Goal: Information Seeking & Learning: Learn about a topic

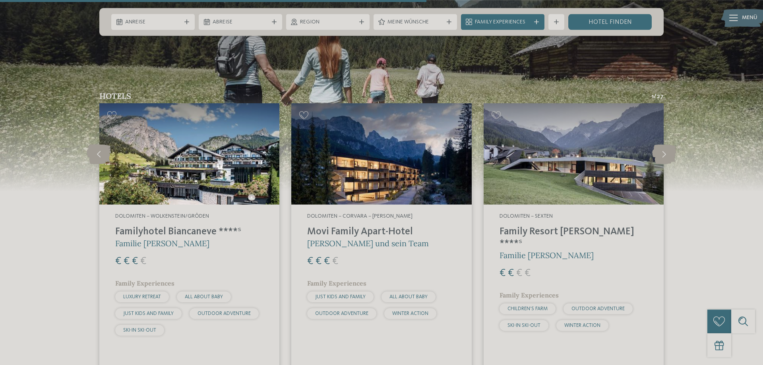
scroll to position [2149, 0]
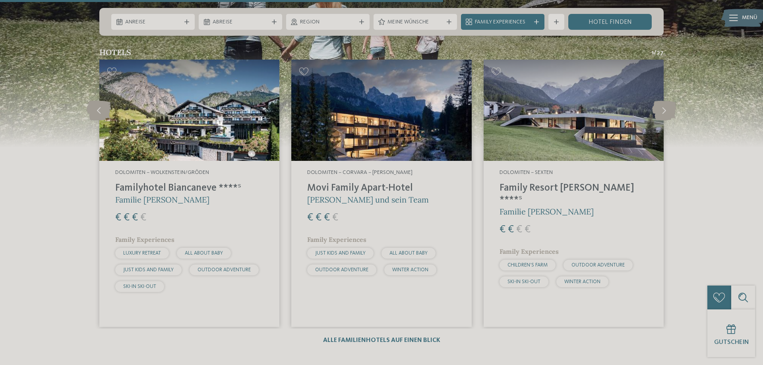
click at [385, 337] on div "Alle Familienhotels auf einen Blick" at bounding box center [381, 341] width 117 height 8
click at [383, 337] on link "Alle Familienhotels auf einen Blick" at bounding box center [381, 340] width 117 height 6
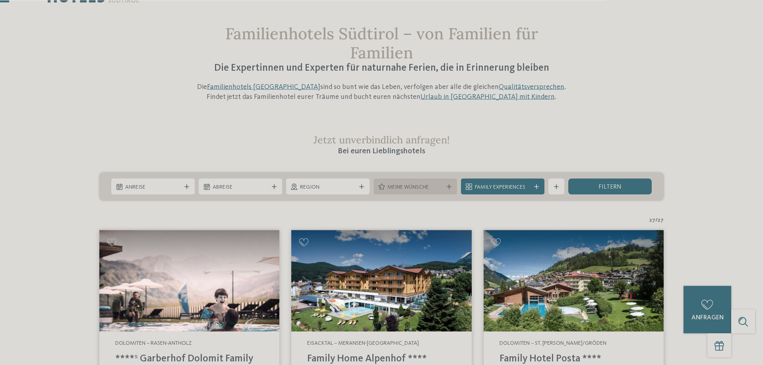
scroll to position [81, 0]
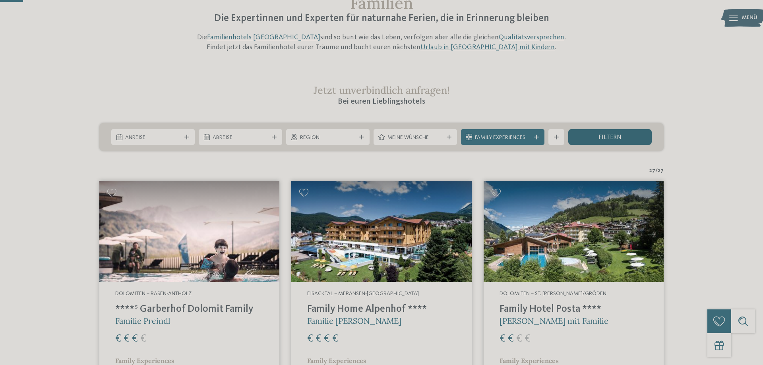
click at [593, 138] on div "filtern" at bounding box center [609, 137] width 83 height 16
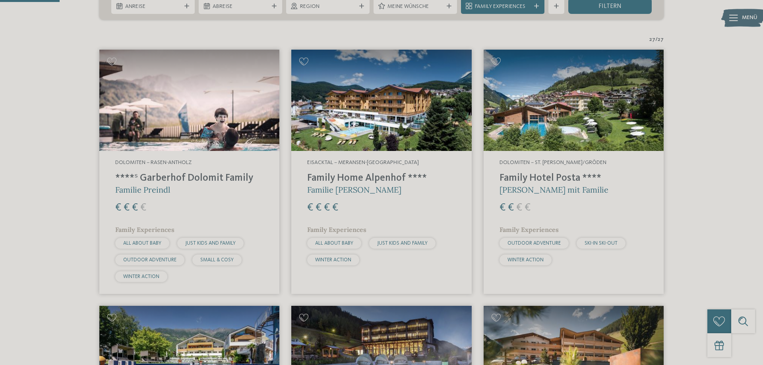
scroll to position [91, 0]
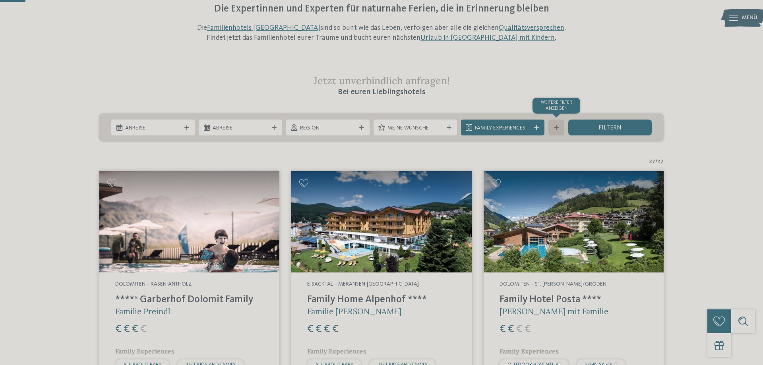
click at [561, 130] on div "Weitere Filter anzeigen" at bounding box center [557, 128] width 16 height 16
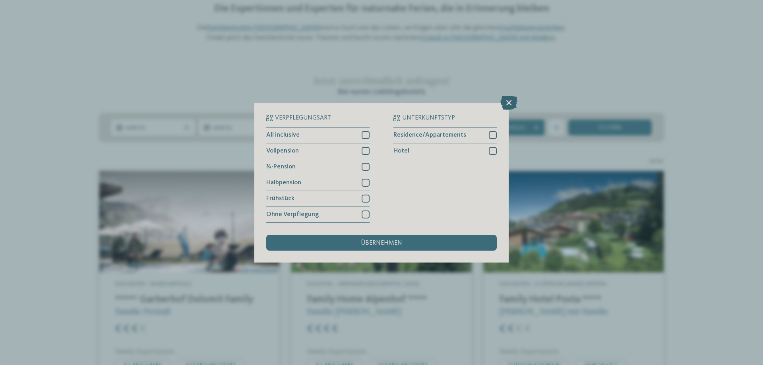
click at [509, 99] on icon at bounding box center [508, 102] width 17 height 14
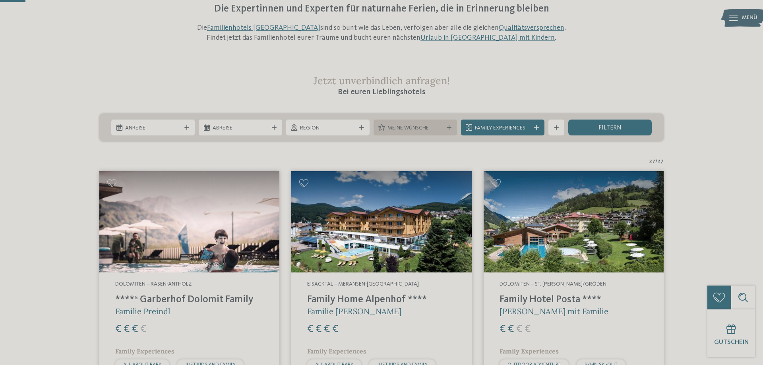
click at [449, 127] on icon at bounding box center [449, 127] width 5 height 5
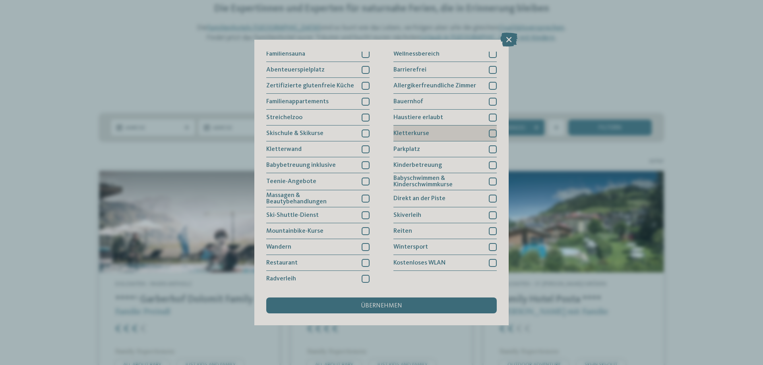
scroll to position [0, 0]
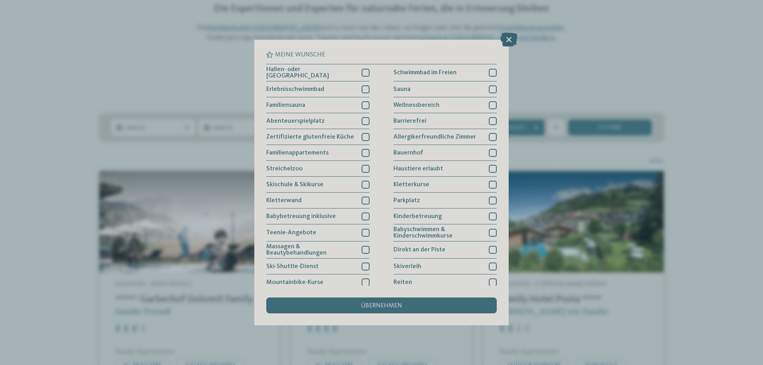
click at [511, 39] on icon at bounding box center [508, 40] width 17 height 14
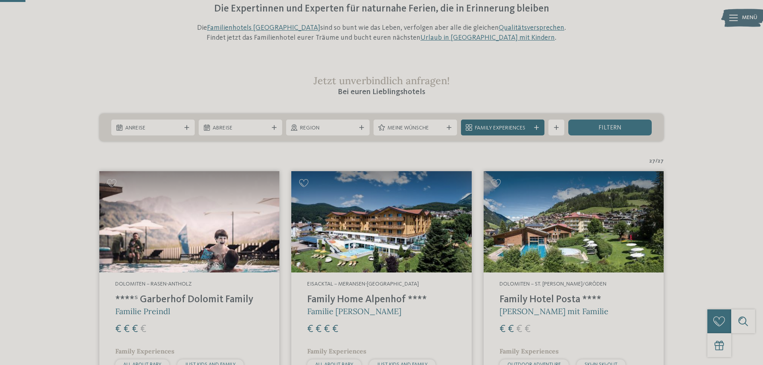
click at [541, 126] on div "Family Experiences" at bounding box center [502, 128] width 83 height 16
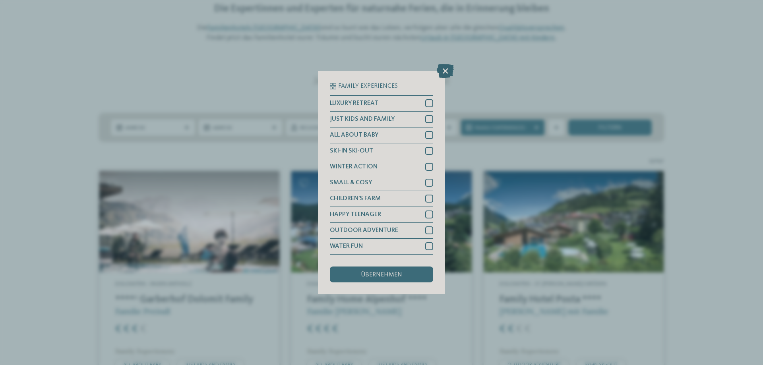
click at [444, 69] on icon at bounding box center [445, 71] width 17 height 14
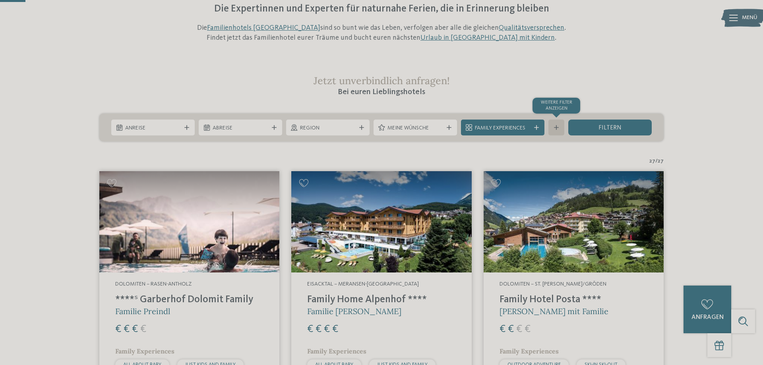
click at [553, 126] on div at bounding box center [557, 127] width 8 height 5
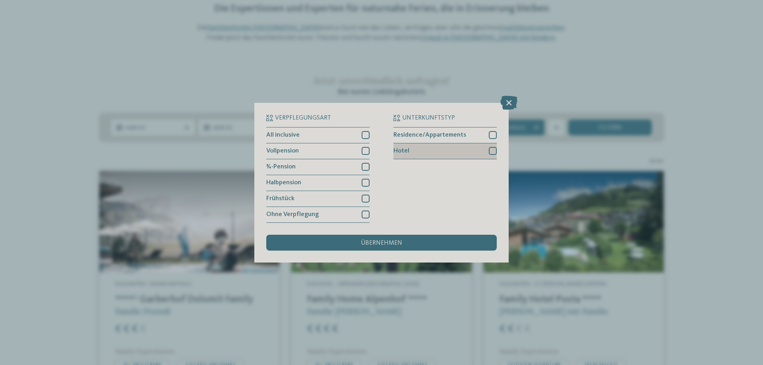
click at [491, 151] on div at bounding box center [493, 151] width 8 height 8
click at [432, 240] on div "übernehmen" at bounding box center [381, 243] width 231 height 16
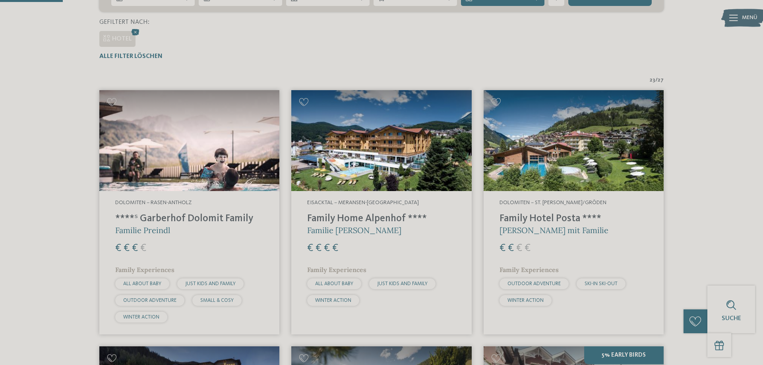
scroll to position [99, 0]
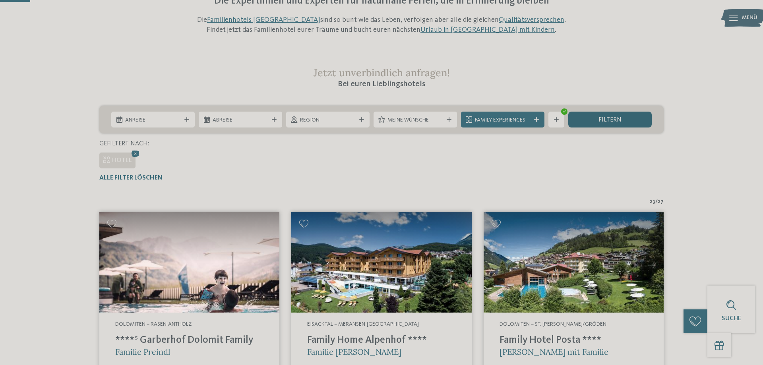
click at [611, 120] on span "filtern" at bounding box center [610, 120] width 23 height 6
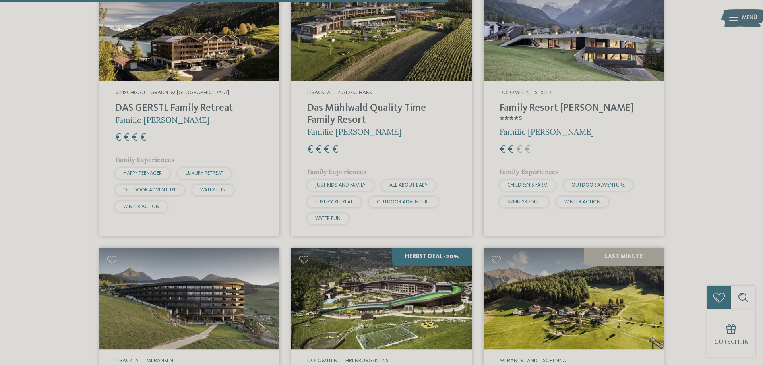
scroll to position [1460, 0]
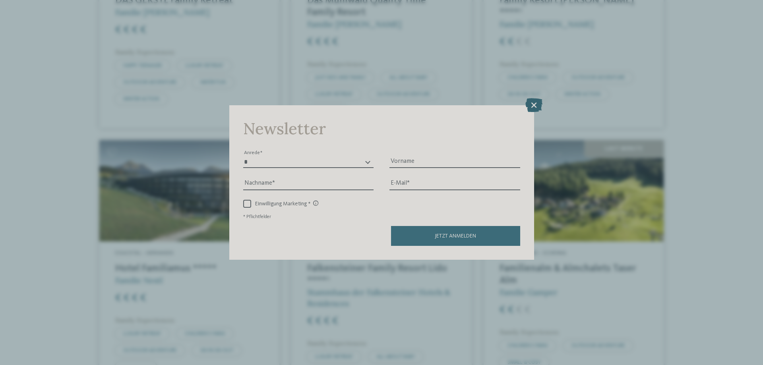
click at [537, 108] on icon at bounding box center [534, 105] width 17 height 14
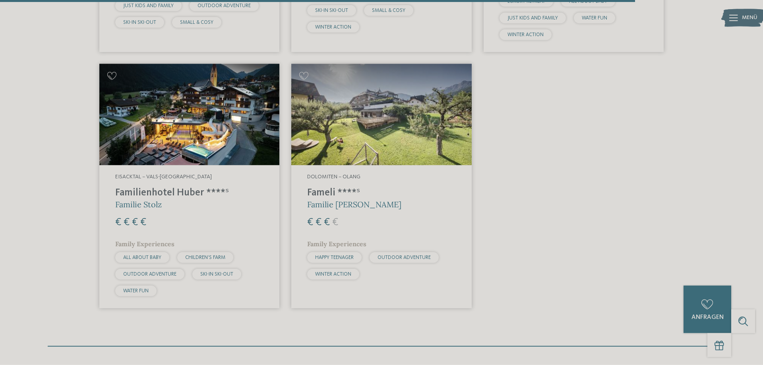
scroll to position [2068, 0]
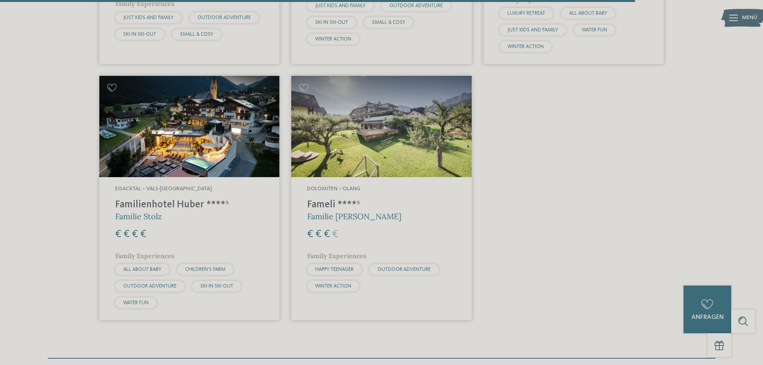
click at [185, 136] on img at bounding box center [189, 126] width 180 height 101
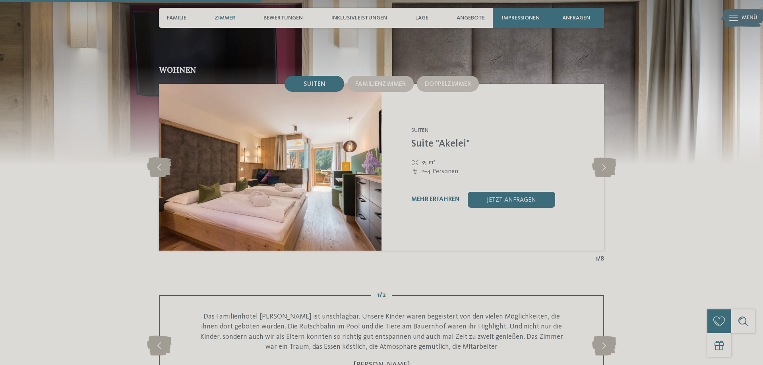
scroll to position [1176, 0]
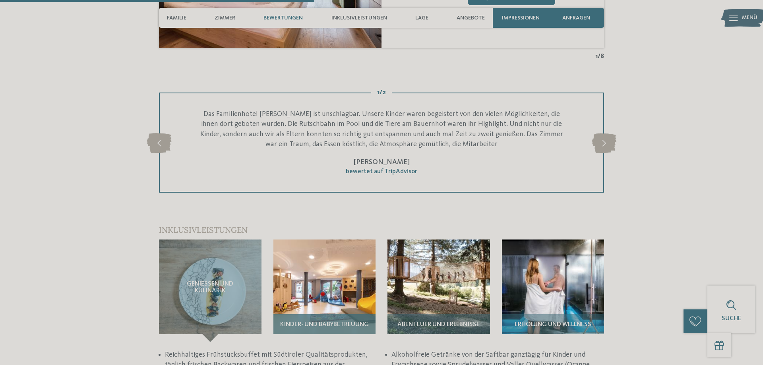
click at [330, 242] on img at bounding box center [324, 291] width 103 height 103
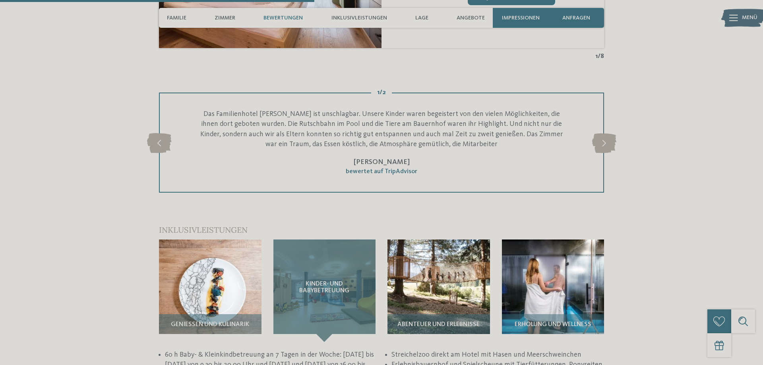
click at [325, 281] on span "Kinder- und Babybetreuung" at bounding box center [324, 288] width 71 height 14
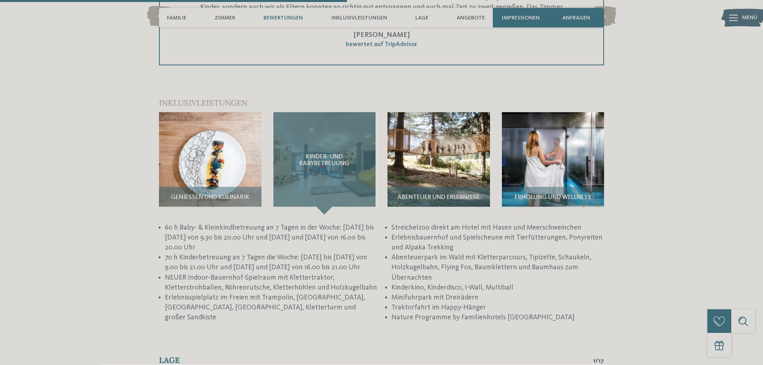
scroll to position [1257, 0]
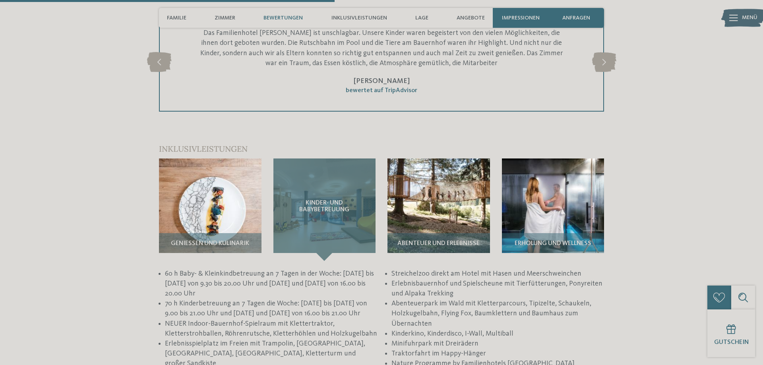
click at [334, 200] on span "Kinder- und Babybetreuung" at bounding box center [324, 207] width 71 height 14
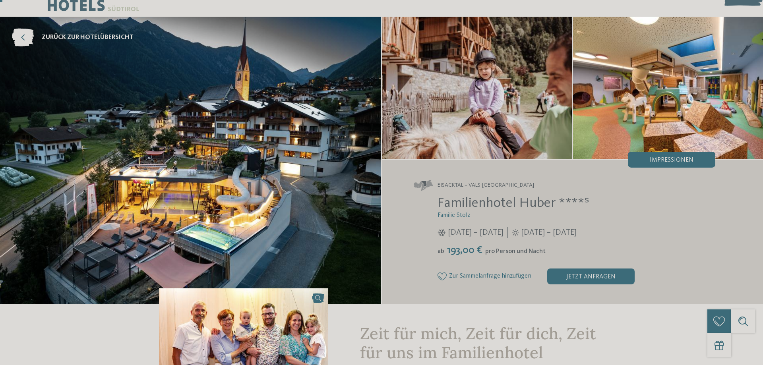
scroll to position [41, 0]
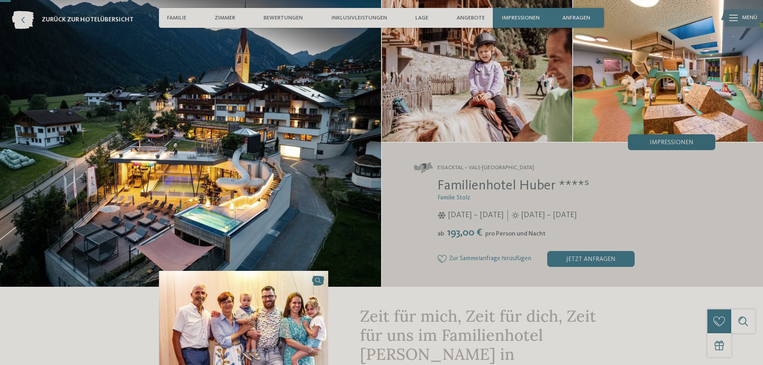
click at [672, 148] on div "Impressionen" at bounding box center [671, 142] width 87 height 16
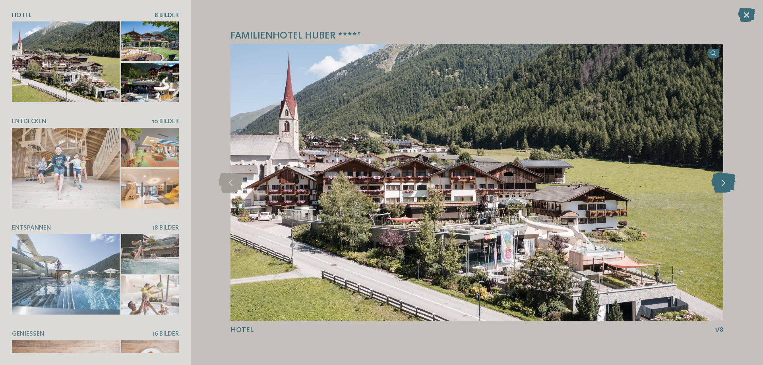
click at [727, 180] on icon at bounding box center [724, 183] width 24 height 20
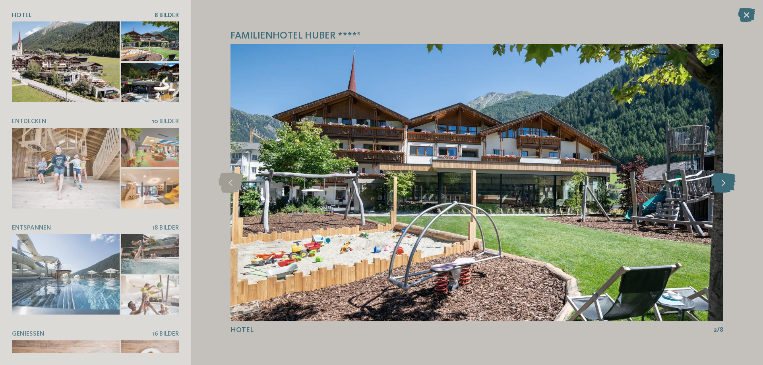
click at [727, 180] on icon at bounding box center [724, 183] width 24 height 20
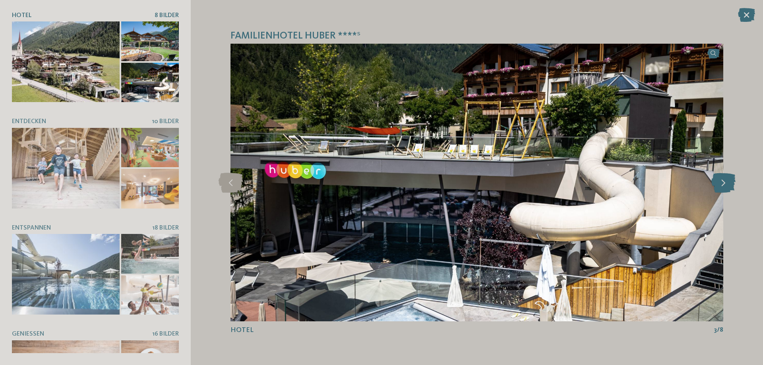
click at [727, 180] on icon at bounding box center [724, 183] width 24 height 20
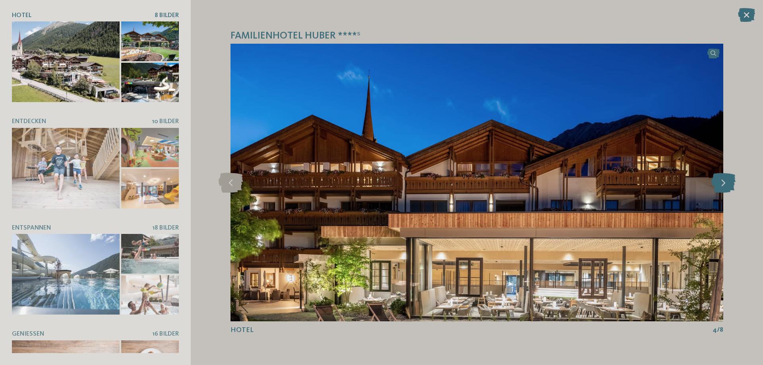
click at [727, 180] on icon at bounding box center [724, 183] width 24 height 20
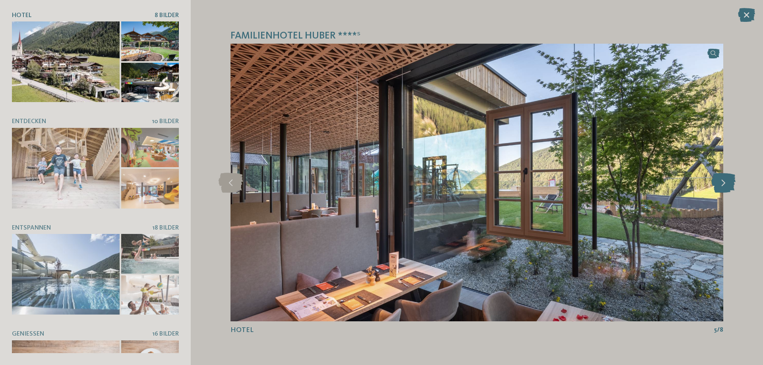
click at [727, 180] on icon at bounding box center [724, 183] width 24 height 20
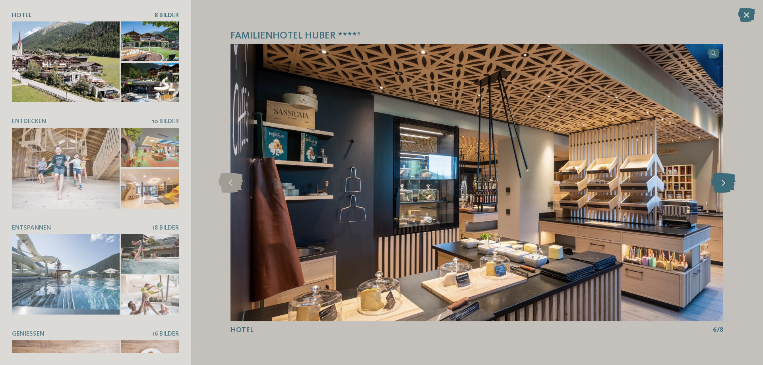
click at [727, 180] on icon at bounding box center [724, 183] width 24 height 20
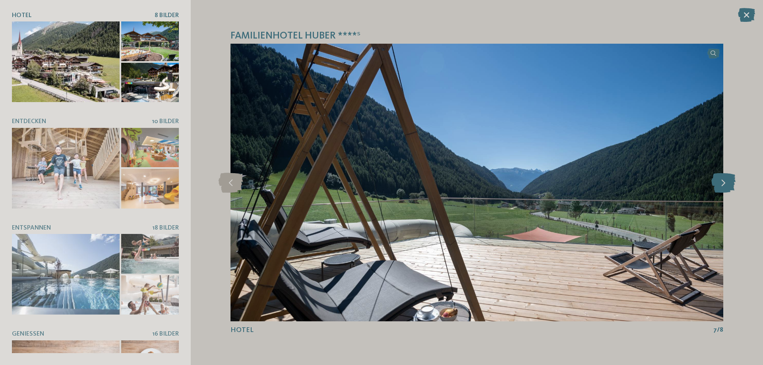
click at [727, 180] on icon at bounding box center [724, 183] width 24 height 20
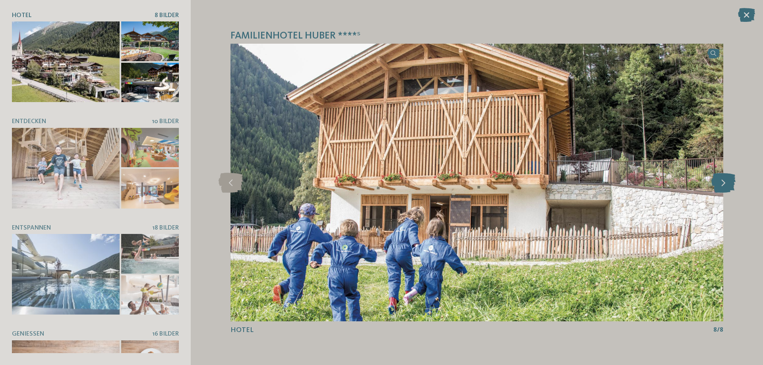
click at [727, 180] on icon at bounding box center [724, 183] width 24 height 20
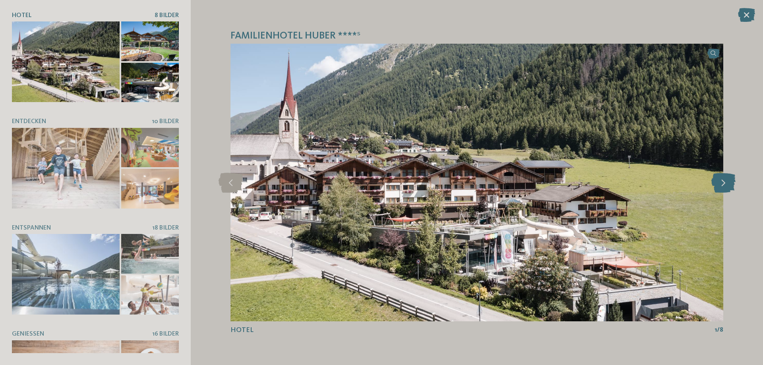
click at [727, 180] on icon at bounding box center [724, 183] width 24 height 20
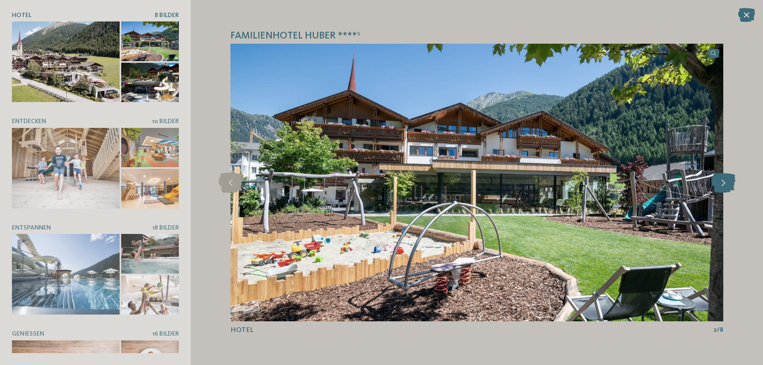
click at [727, 180] on icon at bounding box center [724, 183] width 24 height 20
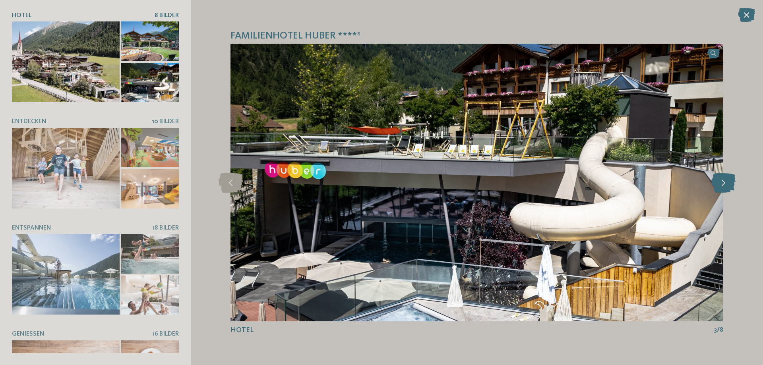
click at [727, 180] on icon at bounding box center [724, 183] width 24 height 20
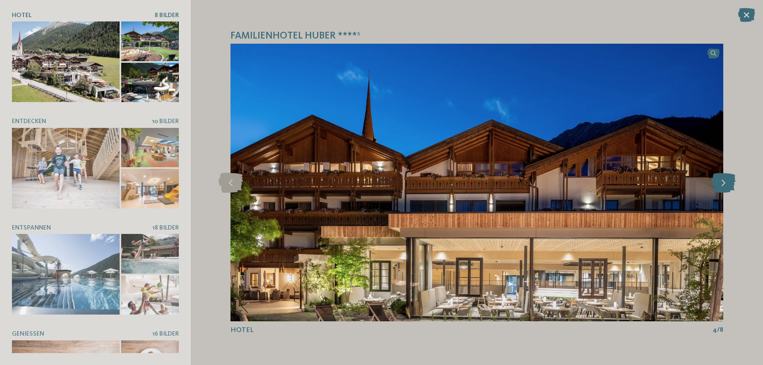
click at [727, 180] on icon at bounding box center [724, 183] width 24 height 20
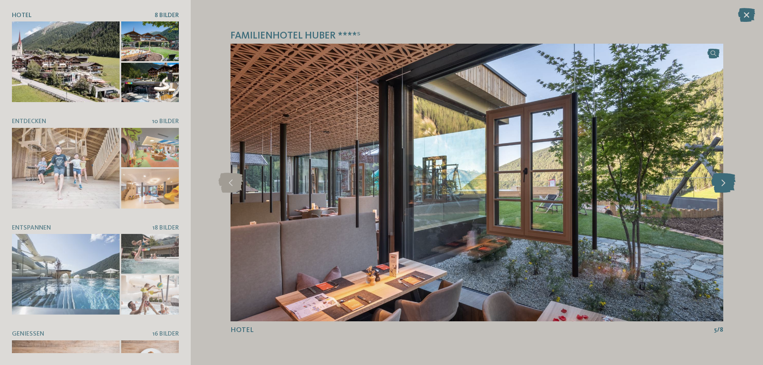
click at [727, 180] on icon at bounding box center [724, 183] width 24 height 20
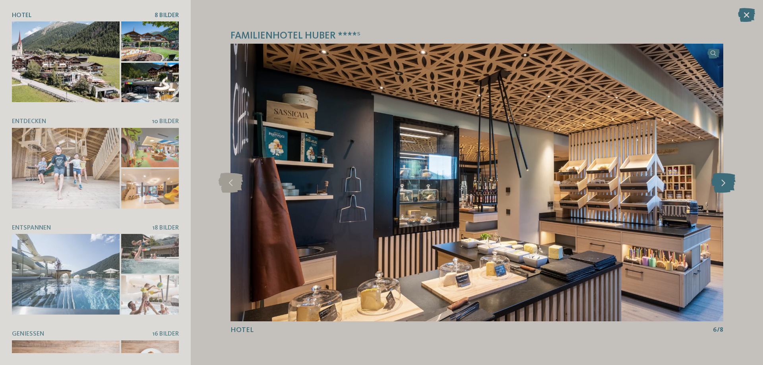
click at [727, 180] on icon at bounding box center [724, 183] width 24 height 20
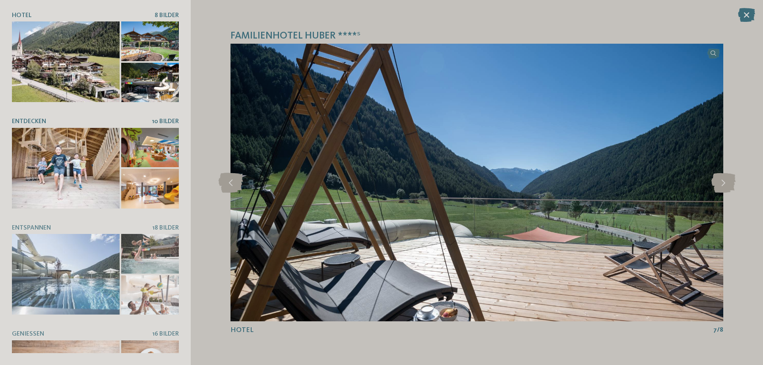
click at [71, 144] on div at bounding box center [66, 168] width 108 height 81
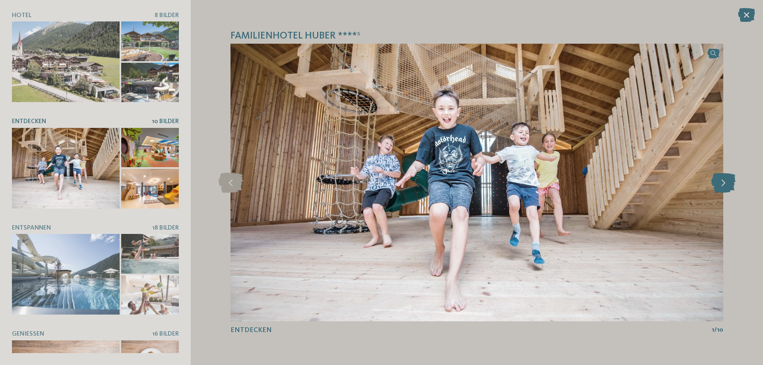
click at [724, 177] on icon at bounding box center [724, 183] width 24 height 20
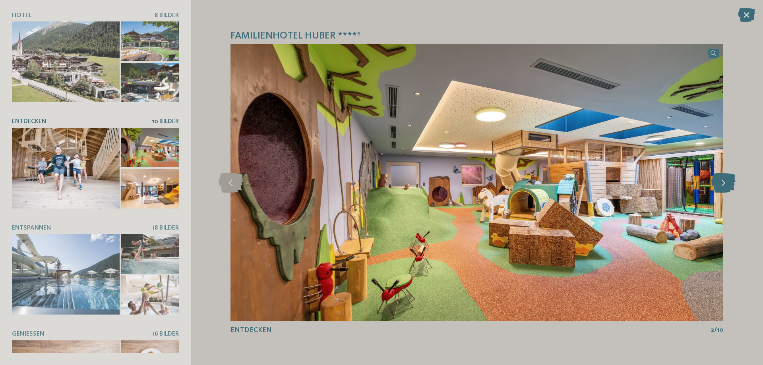
click at [723, 180] on icon at bounding box center [724, 183] width 24 height 20
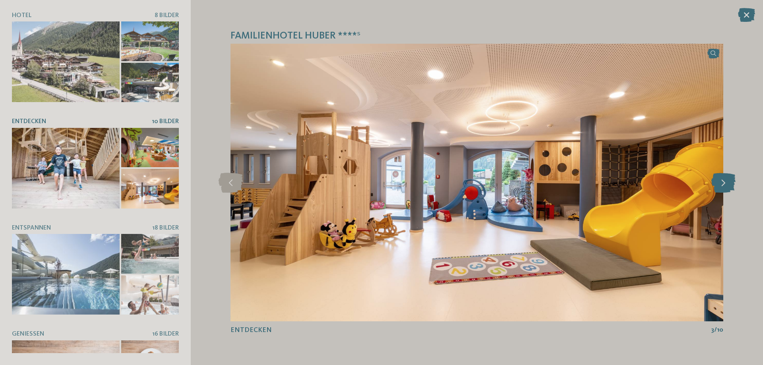
click at [723, 180] on icon at bounding box center [724, 183] width 24 height 20
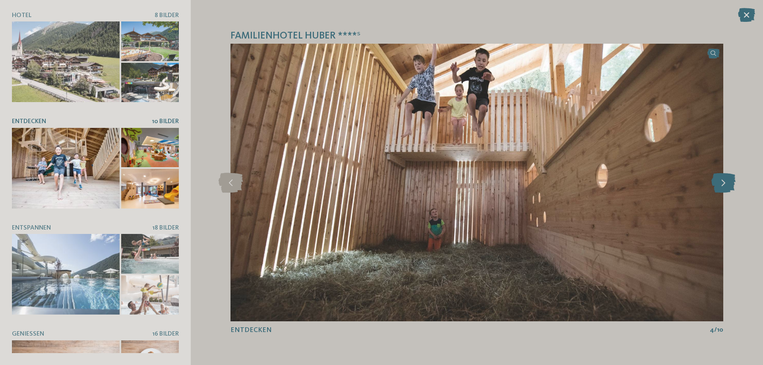
click at [723, 180] on icon at bounding box center [724, 183] width 24 height 20
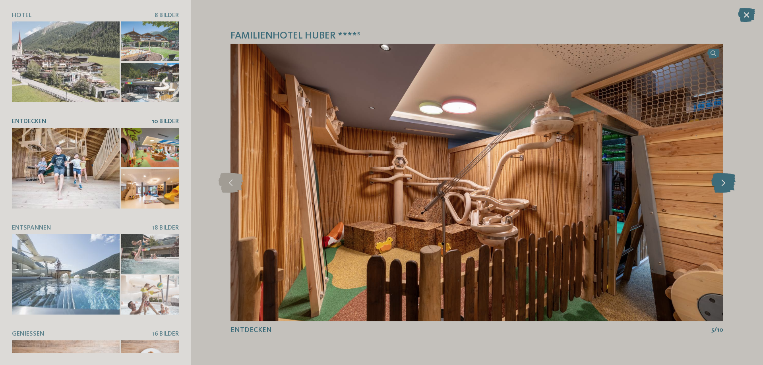
click at [723, 180] on icon at bounding box center [724, 183] width 24 height 20
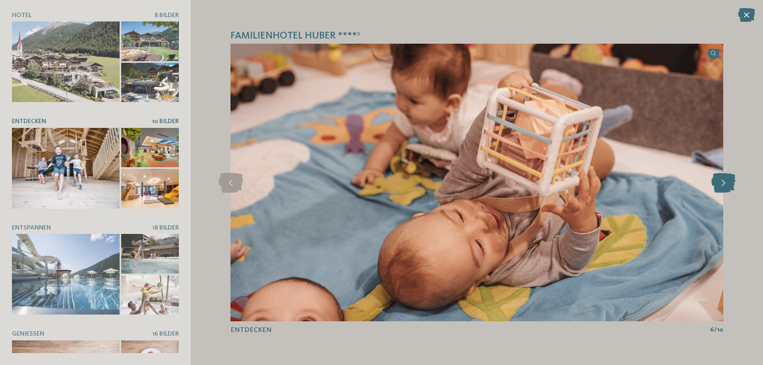
click at [723, 180] on icon at bounding box center [724, 183] width 24 height 20
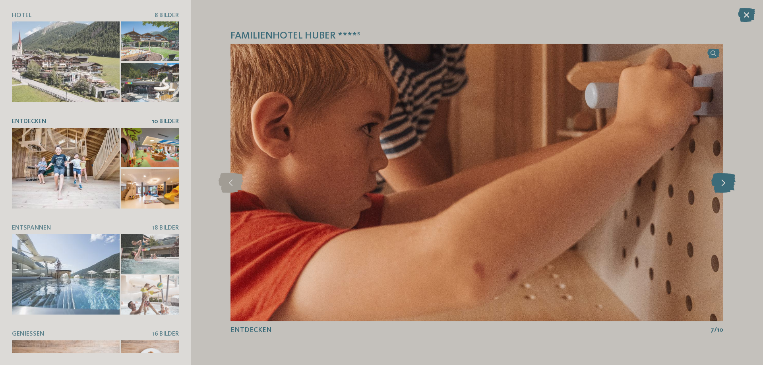
click at [723, 180] on icon at bounding box center [724, 183] width 24 height 20
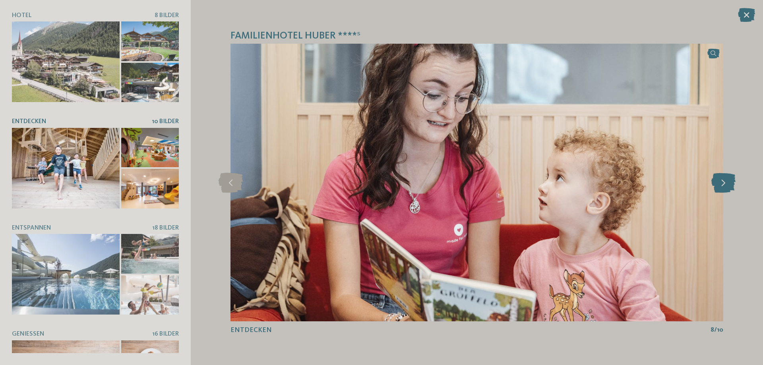
click at [723, 180] on icon at bounding box center [724, 183] width 24 height 20
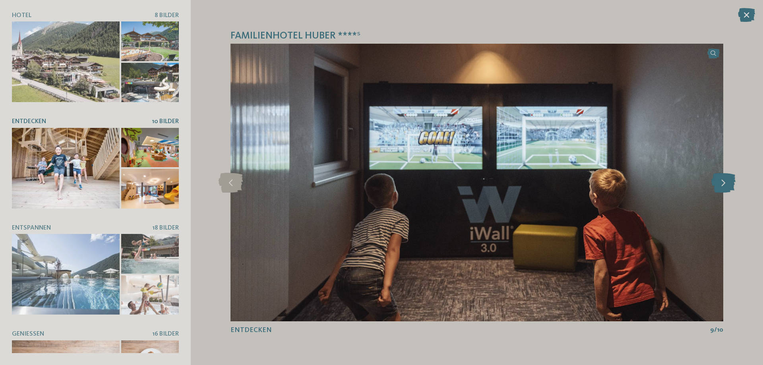
click at [723, 180] on icon at bounding box center [724, 183] width 24 height 20
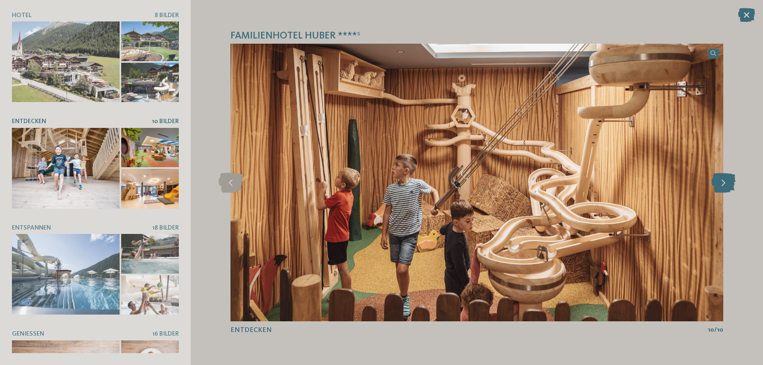
click at [723, 180] on icon at bounding box center [724, 183] width 24 height 20
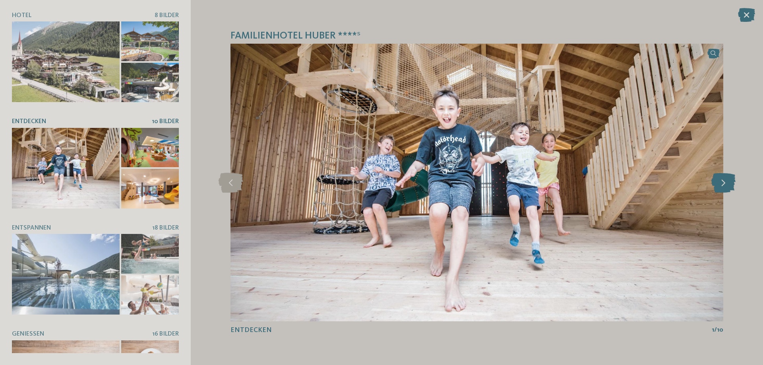
click at [723, 180] on icon at bounding box center [724, 183] width 24 height 20
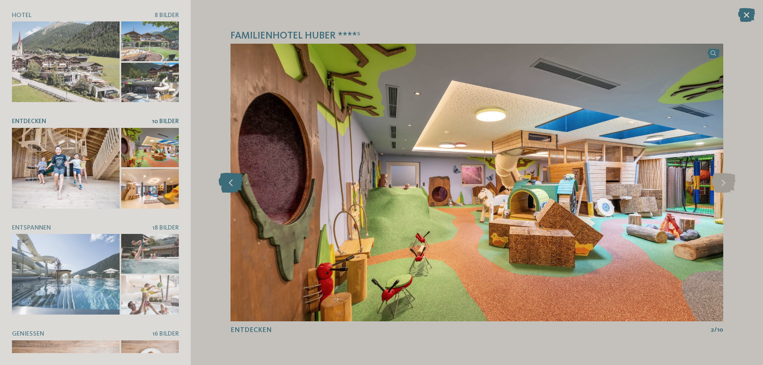
click at [235, 184] on icon at bounding box center [231, 183] width 24 height 20
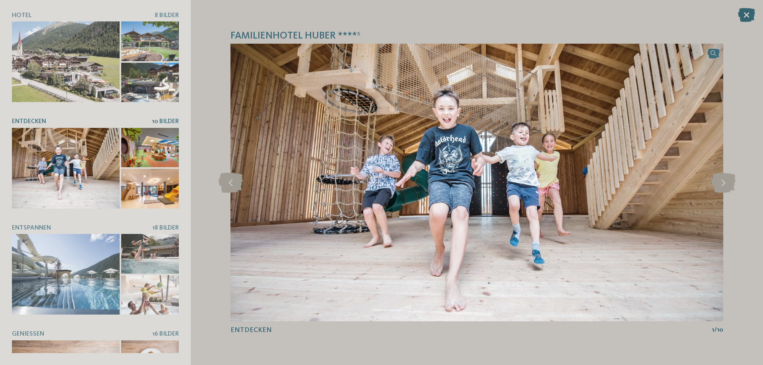
click at [744, 14] on icon at bounding box center [746, 15] width 17 height 14
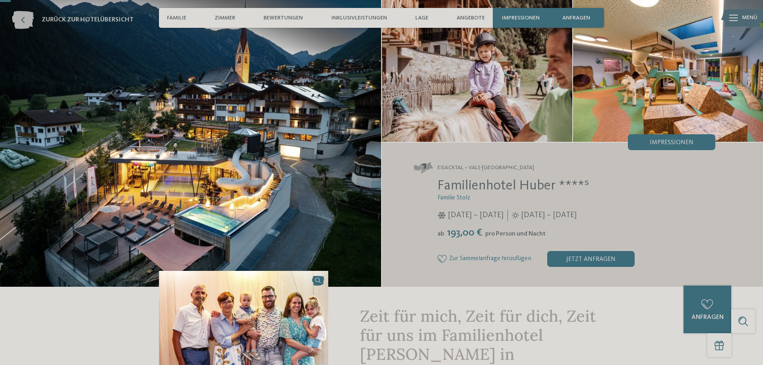
click at [13, 17] on icon at bounding box center [23, 20] width 22 height 18
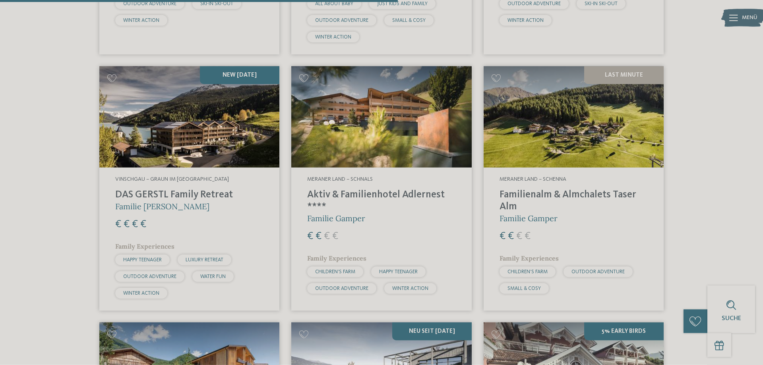
scroll to position [1274, 0]
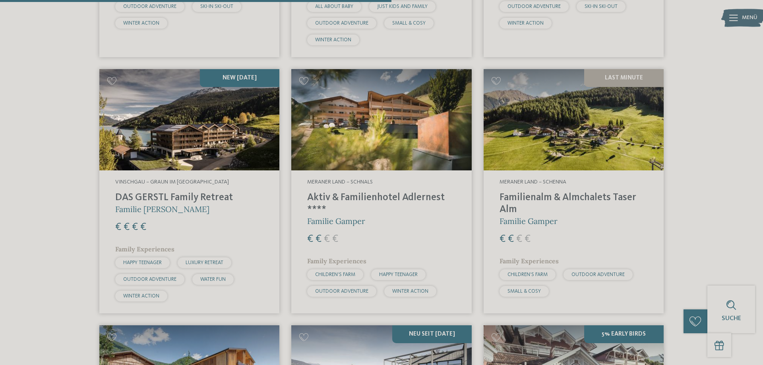
click at [208, 175] on div "Vinschgau – Graun im Vinschgau am Reschensee DAS GERSTL Family Retreat Familie …" at bounding box center [189, 242] width 180 height 143
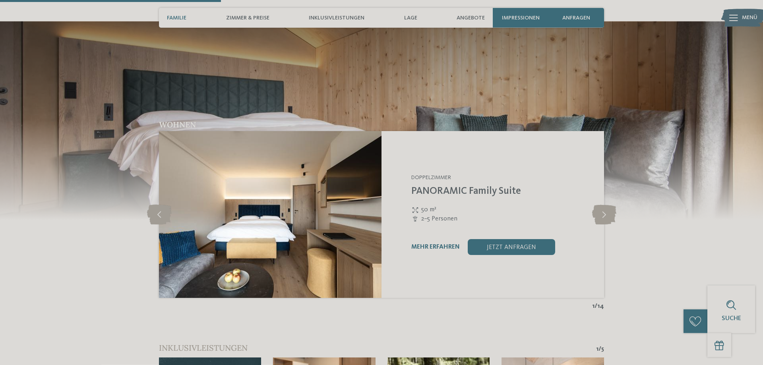
scroll to position [892, 0]
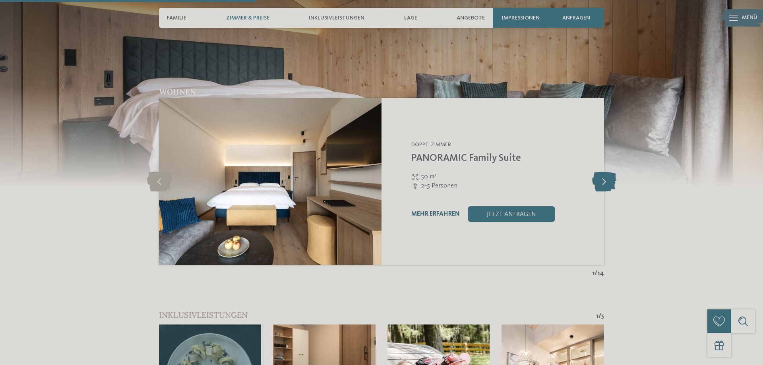
click at [608, 182] on icon at bounding box center [604, 182] width 24 height 20
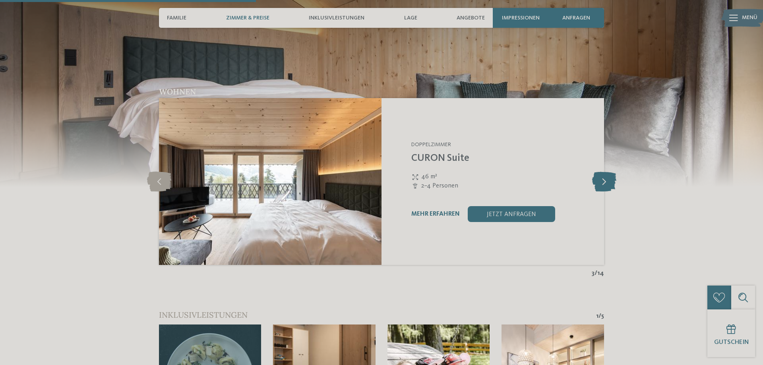
click at [608, 182] on icon at bounding box center [604, 182] width 24 height 20
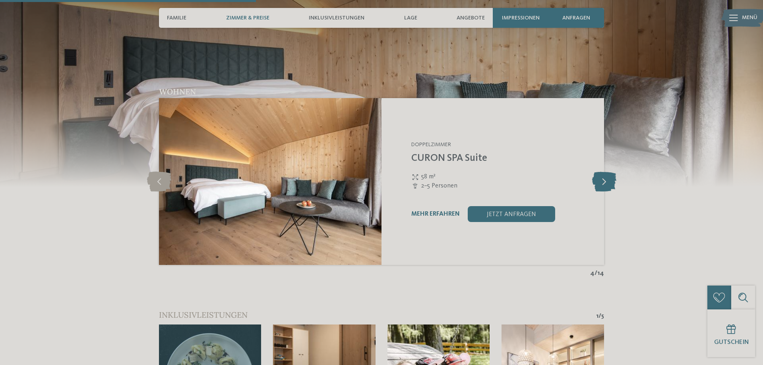
click at [608, 182] on icon at bounding box center [604, 182] width 24 height 20
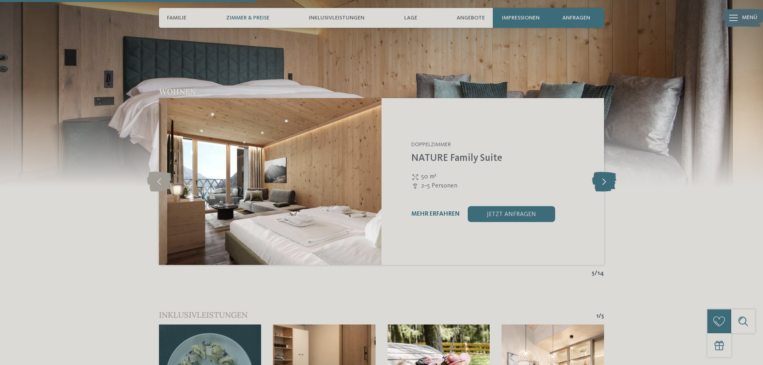
click at [608, 182] on icon at bounding box center [604, 182] width 24 height 20
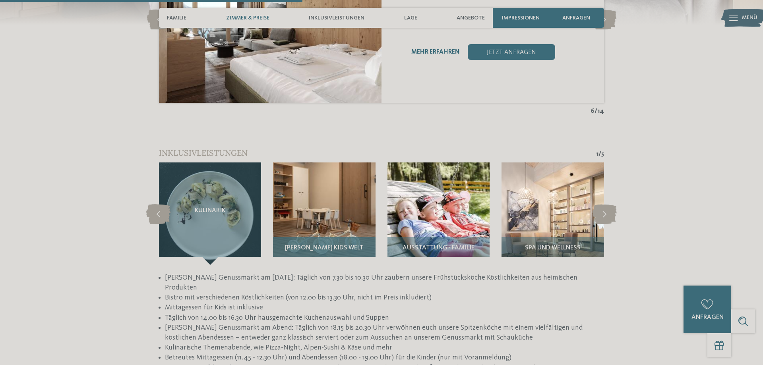
click at [320, 251] on div "[PERSON_NAME] Kids Welt" at bounding box center [324, 251] width 102 height 28
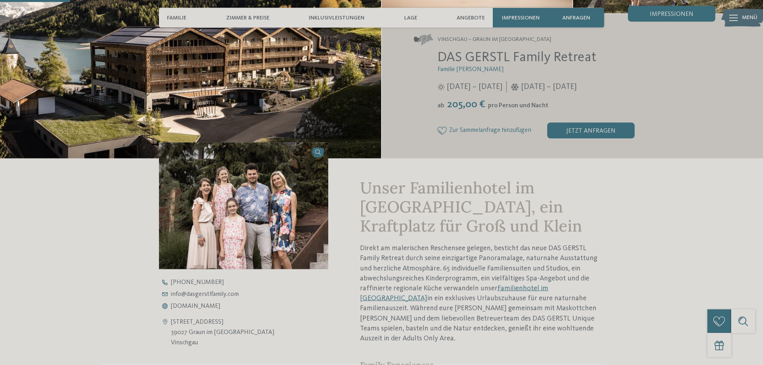
scroll to position [0, 0]
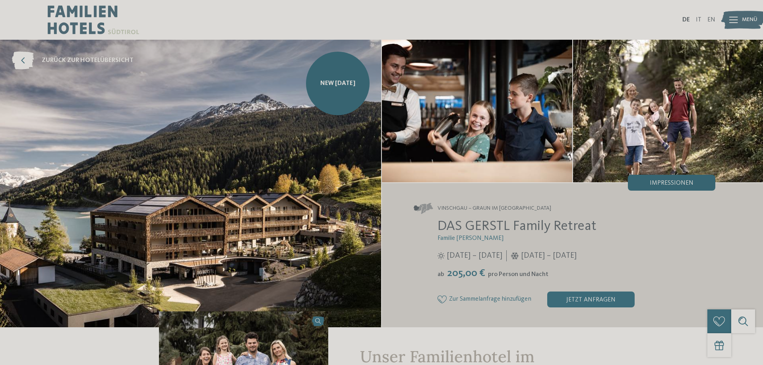
click at [665, 183] on span "Impressionen" at bounding box center [672, 183] width 44 height 6
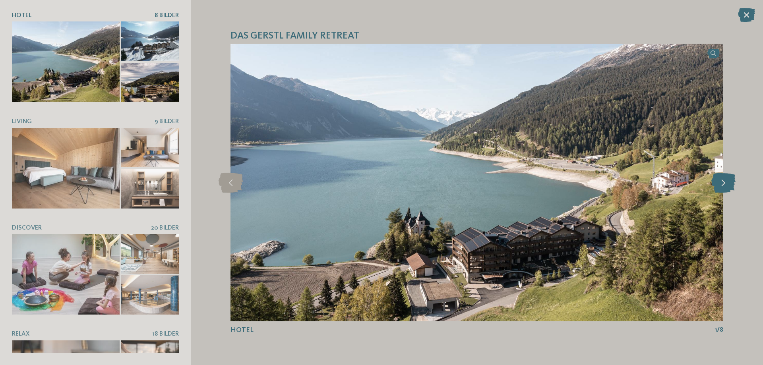
click at [724, 186] on icon at bounding box center [724, 183] width 24 height 20
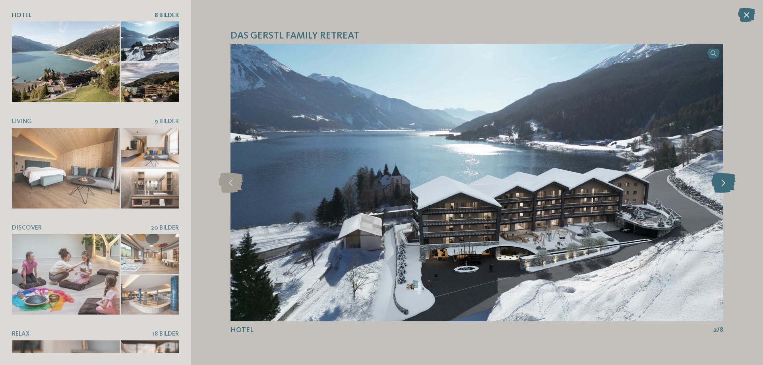
click at [724, 186] on icon at bounding box center [724, 183] width 24 height 20
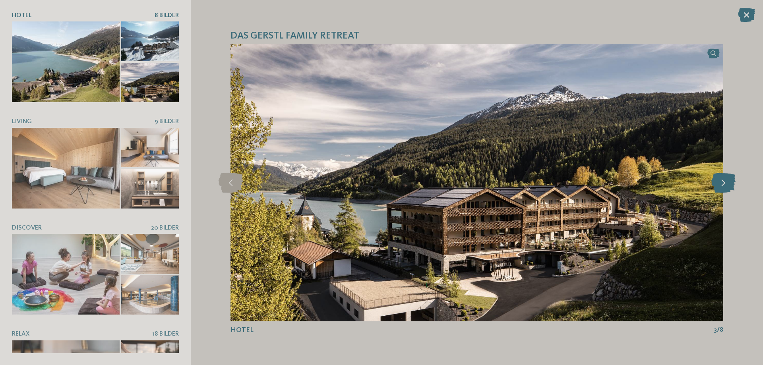
click at [724, 186] on icon at bounding box center [724, 183] width 24 height 20
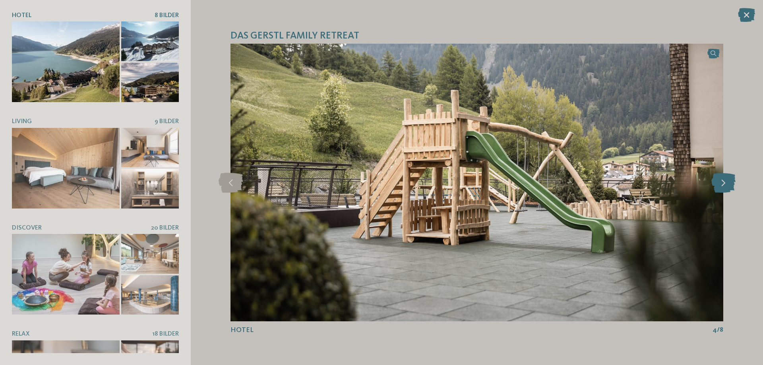
click at [724, 186] on icon at bounding box center [724, 183] width 24 height 20
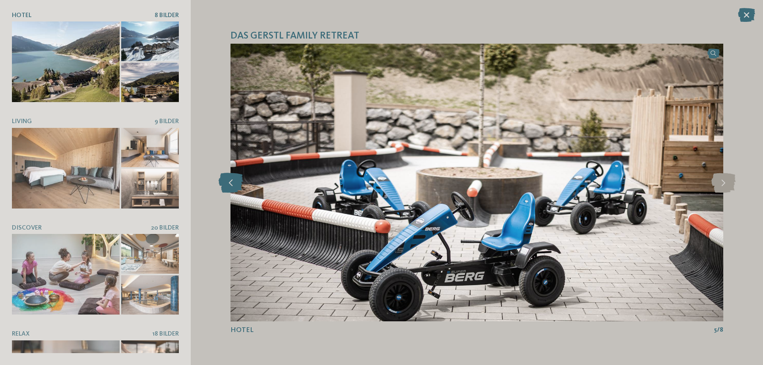
click at [236, 182] on icon at bounding box center [231, 183] width 24 height 20
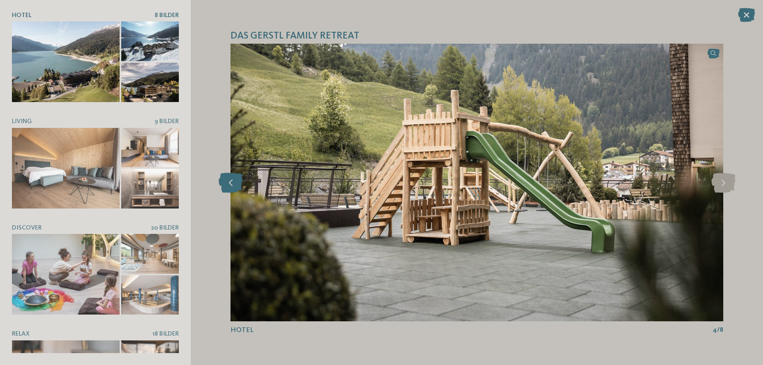
click at [227, 186] on icon at bounding box center [231, 183] width 24 height 20
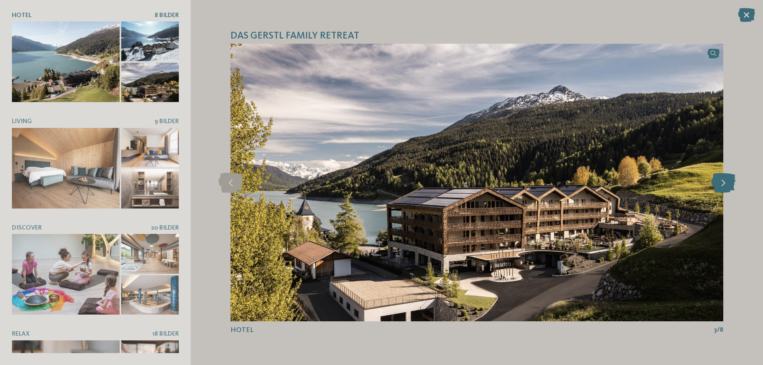
click at [728, 178] on icon at bounding box center [724, 183] width 24 height 20
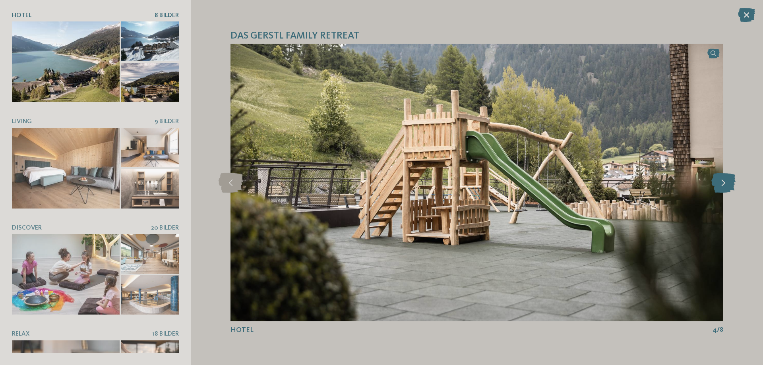
click at [728, 178] on icon at bounding box center [724, 183] width 24 height 20
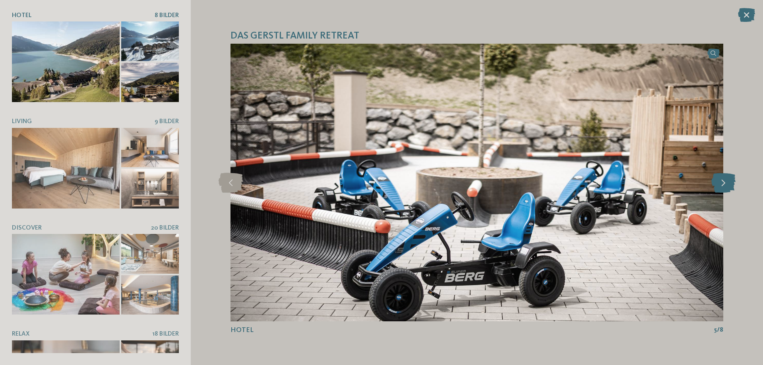
click at [728, 178] on icon at bounding box center [724, 183] width 24 height 20
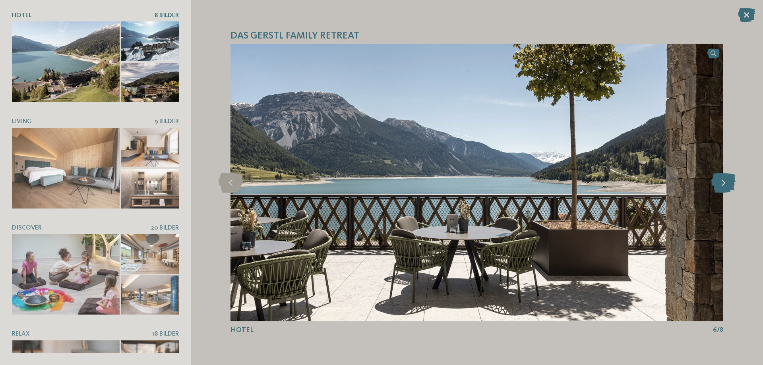
click at [728, 178] on icon at bounding box center [724, 183] width 24 height 20
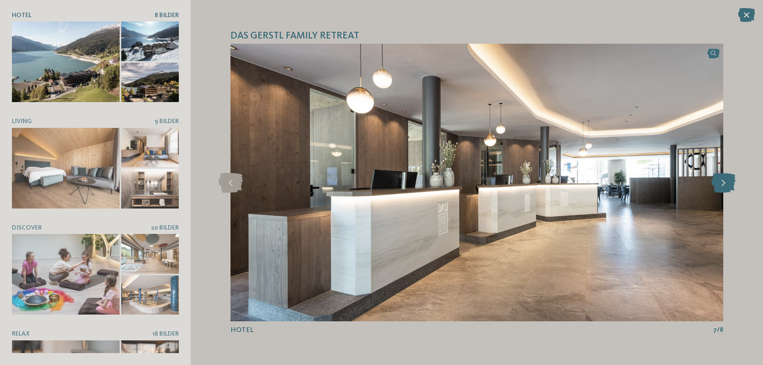
click at [728, 178] on icon at bounding box center [724, 183] width 24 height 20
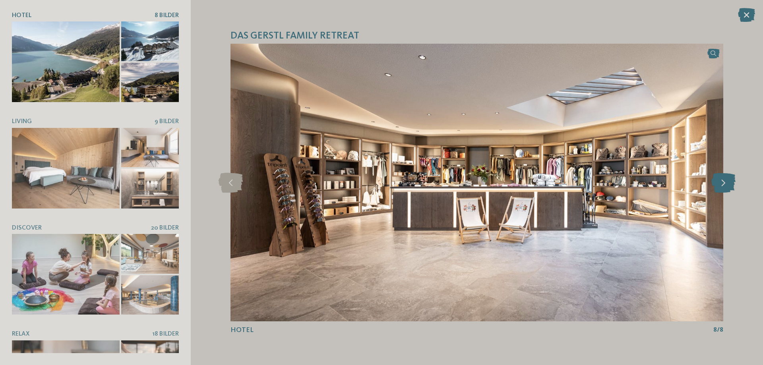
click at [728, 178] on icon at bounding box center [724, 183] width 24 height 20
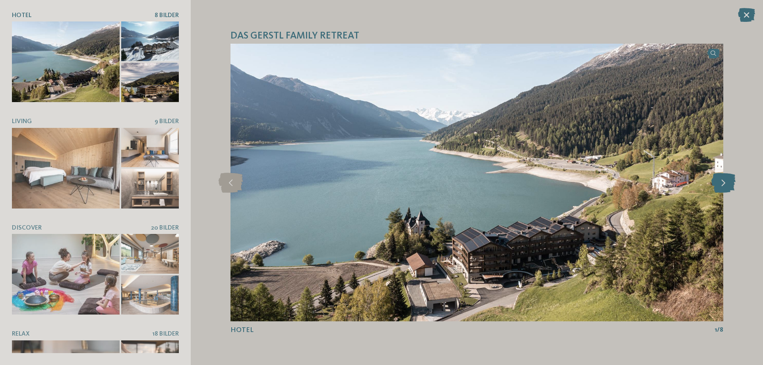
click at [728, 178] on icon at bounding box center [724, 183] width 24 height 20
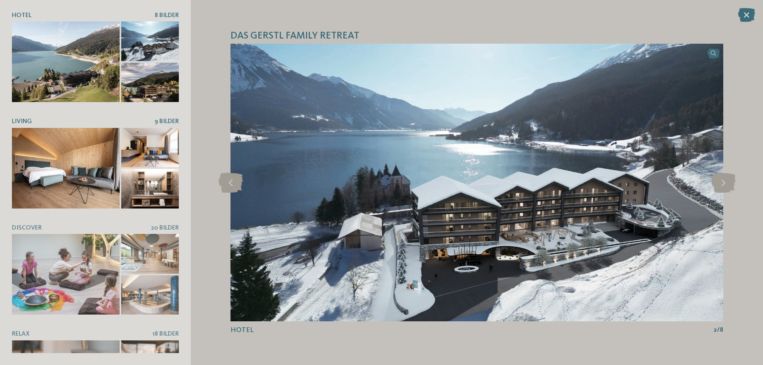
click at [140, 179] on div at bounding box center [150, 189] width 58 height 40
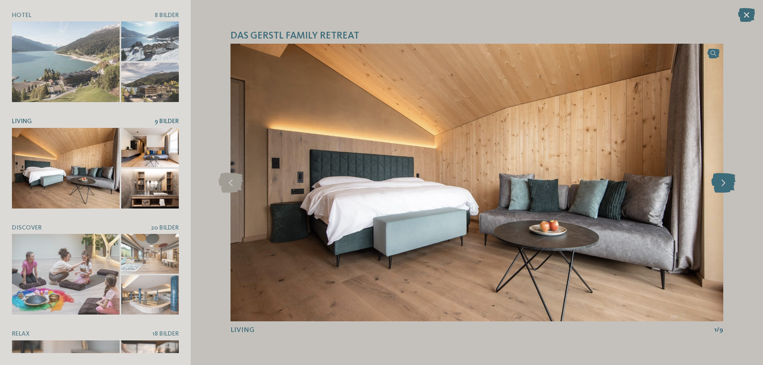
click at [734, 187] on icon at bounding box center [724, 183] width 24 height 20
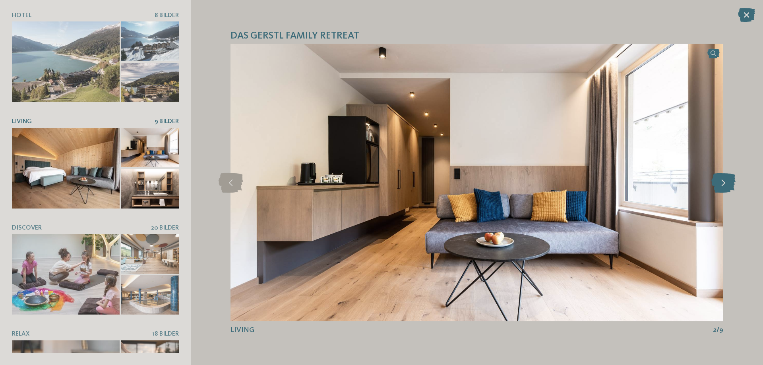
click at [733, 187] on icon at bounding box center [724, 183] width 24 height 20
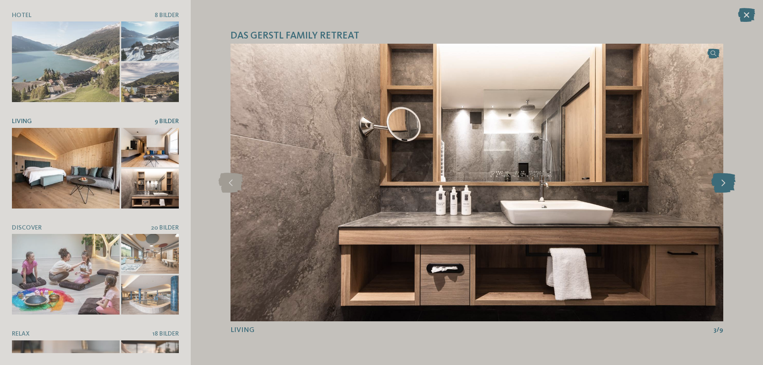
click at [733, 187] on icon at bounding box center [724, 183] width 24 height 20
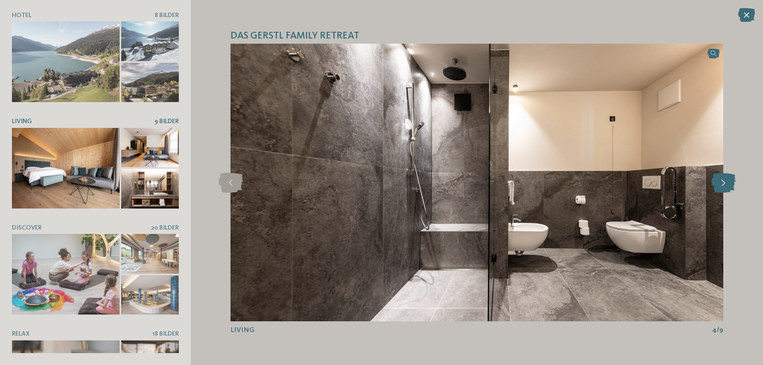
click at [733, 187] on icon at bounding box center [724, 183] width 24 height 20
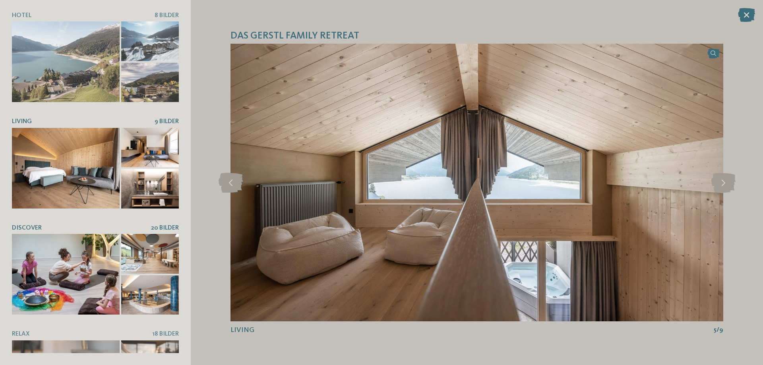
click at [66, 265] on div at bounding box center [66, 274] width 108 height 81
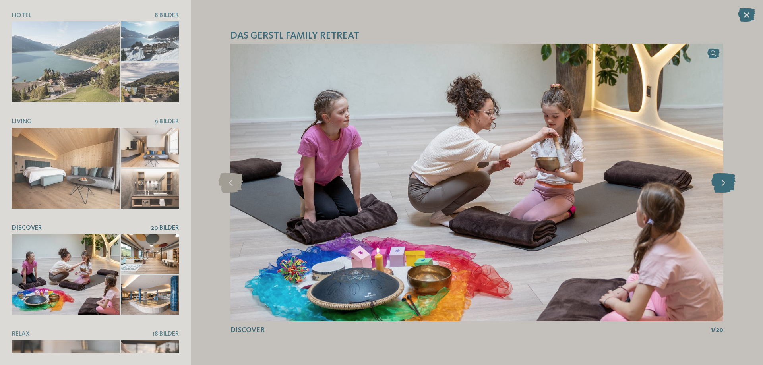
click at [722, 181] on icon at bounding box center [724, 183] width 24 height 20
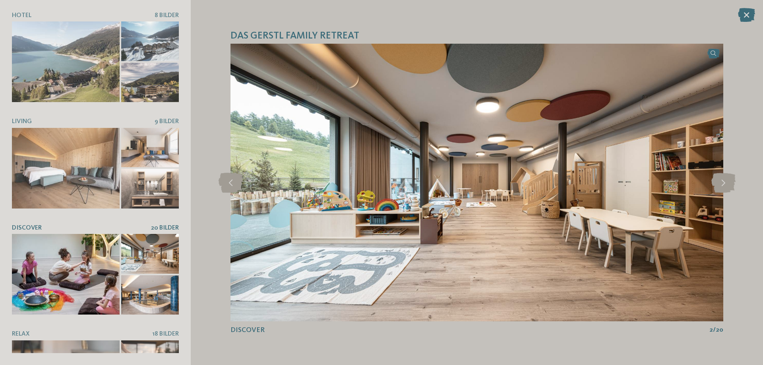
drag, startPoint x: 722, startPoint y: 181, endPoint x: 747, endPoint y: 255, distance: 78.3
click at [747, 255] on div "DAS GERSTL Family Retreat slide 2 of 8" at bounding box center [477, 182] width 572 height 365
click at [725, 184] on icon at bounding box center [724, 183] width 24 height 20
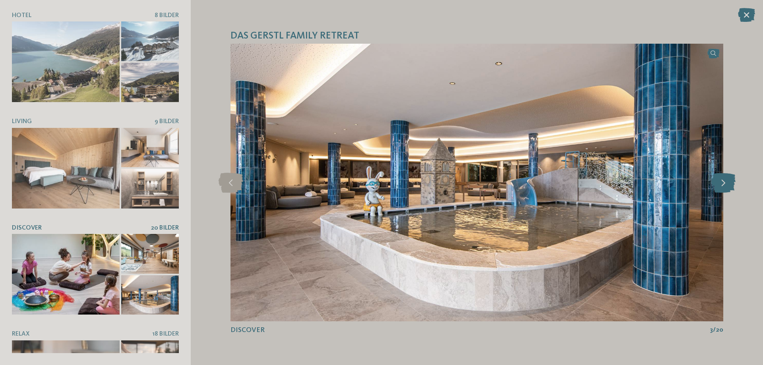
click at [725, 184] on icon at bounding box center [724, 183] width 24 height 20
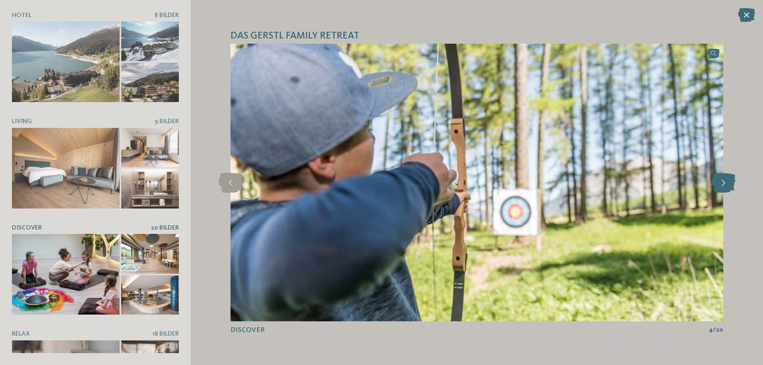
click at [725, 184] on icon at bounding box center [724, 183] width 24 height 20
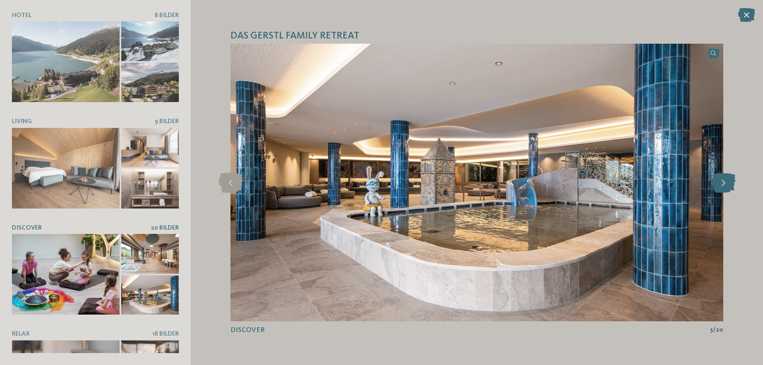
click at [725, 184] on icon at bounding box center [724, 183] width 24 height 20
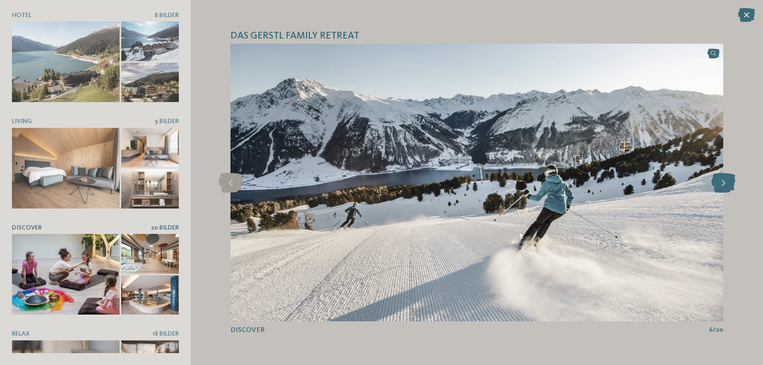
click at [725, 184] on icon at bounding box center [724, 183] width 24 height 20
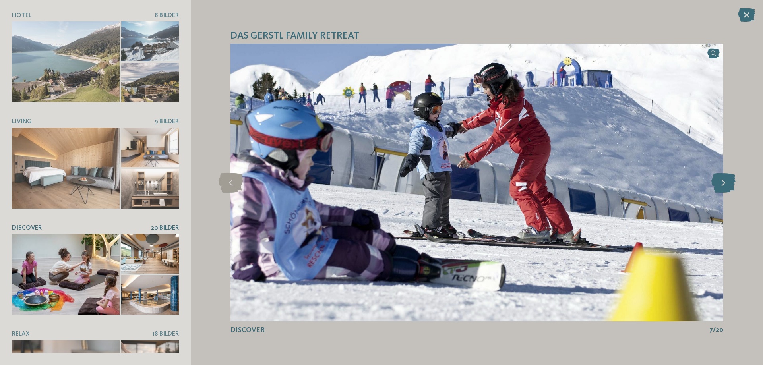
click at [725, 184] on icon at bounding box center [724, 183] width 24 height 20
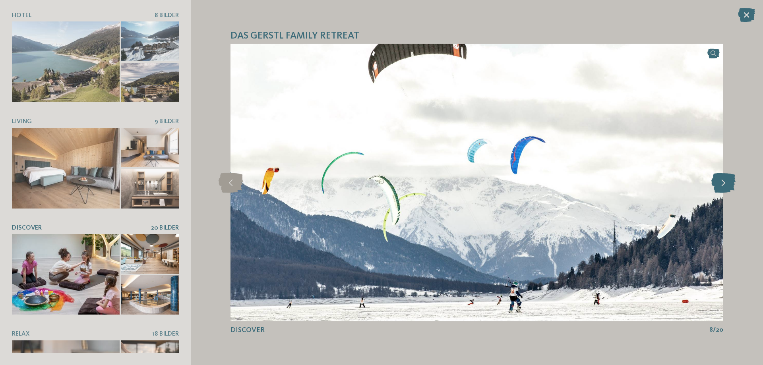
click at [725, 184] on icon at bounding box center [724, 183] width 24 height 20
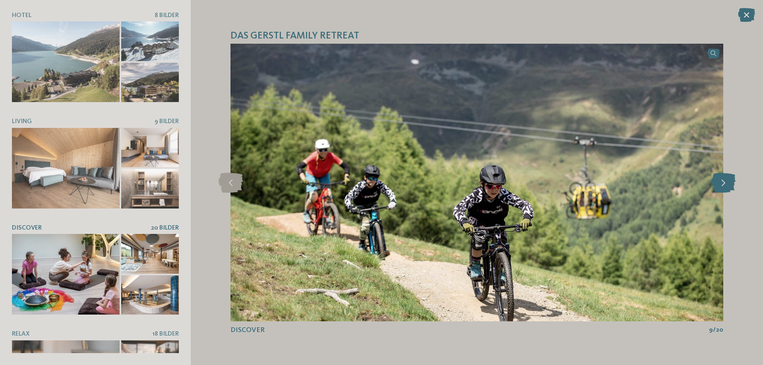
click at [725, 184] on icon at bounding box center [724, 183] width 24 height 20
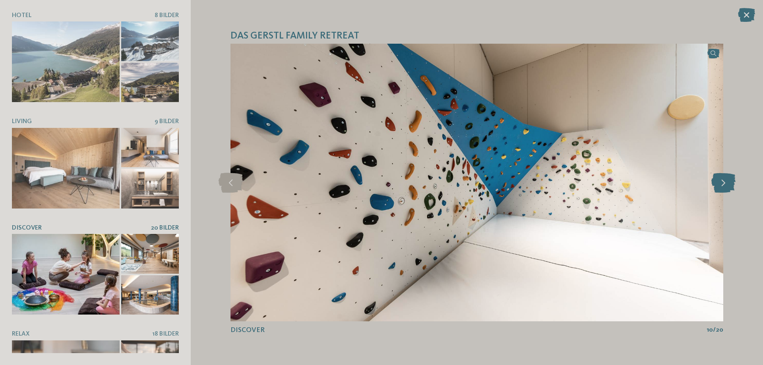
click at [725, 184] on icon at bounding box center [724, 183] width 24 height 20
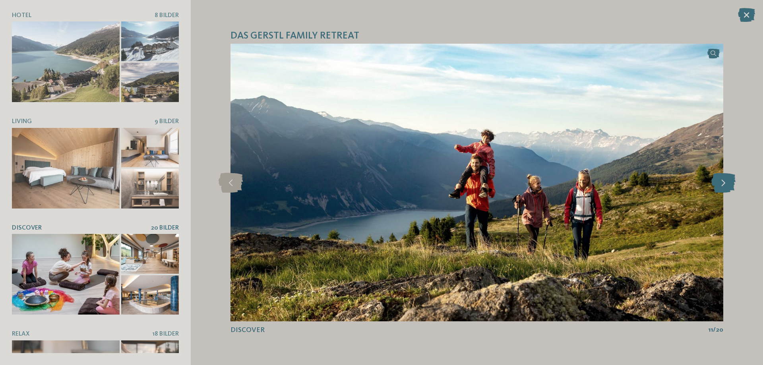
click at [725, 184] on icon at bounding box center [724, 183] width 24 height 20
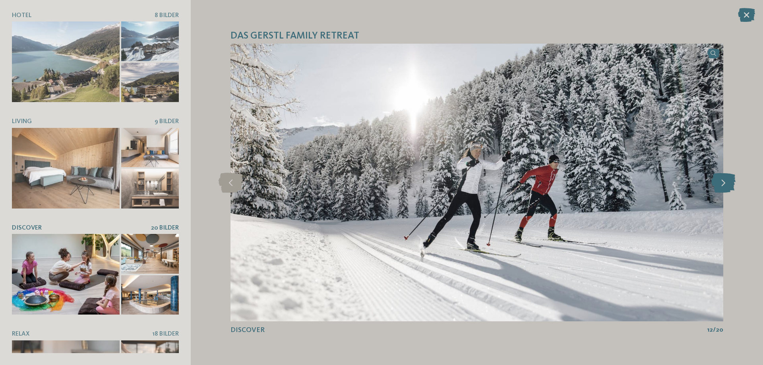
click at [725, 184] on icon at bounding box center [724, 183] width 24 height 20
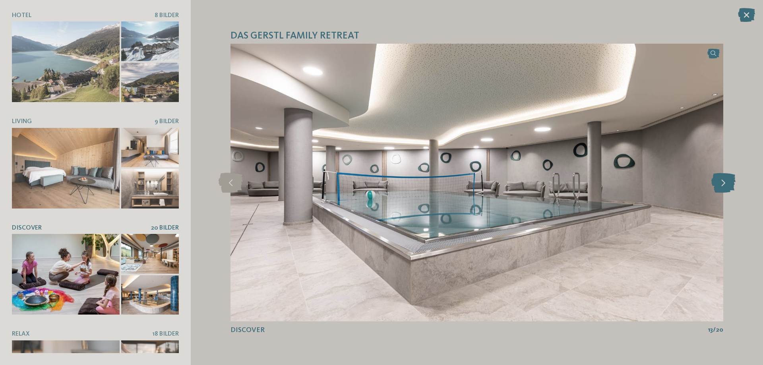
click at [725, 184] on icon at bounding box center [724, 183] width 24 height 20
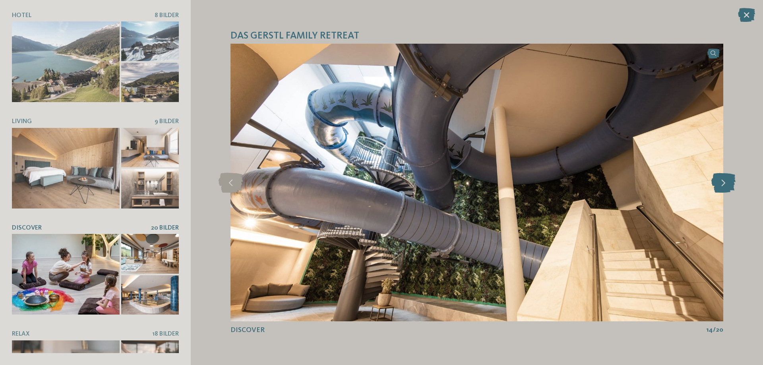
click at [725, 184] on icon at bounding box center [724, 183] width 24 height 20
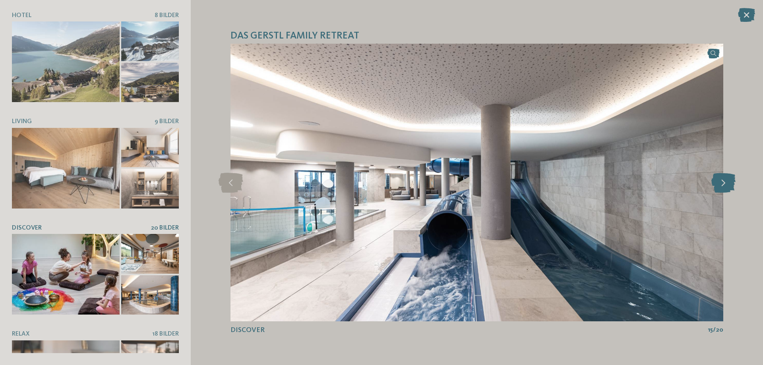
click at [725, 184] on icon at bounding box center [724, 183] width 24 height 20
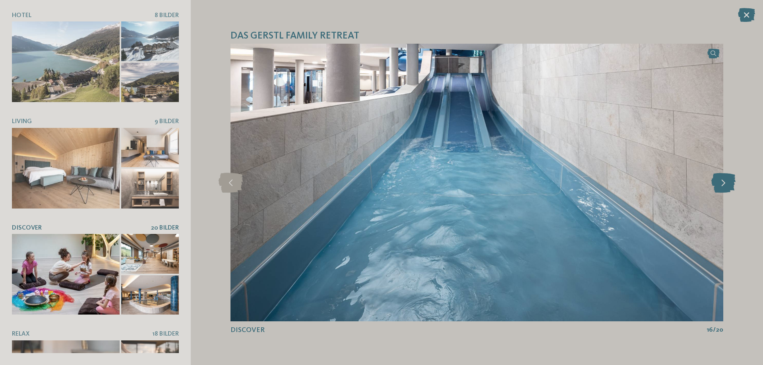
click at [725, 184] on icon at bounding box center [724, 183] width 24 height 20
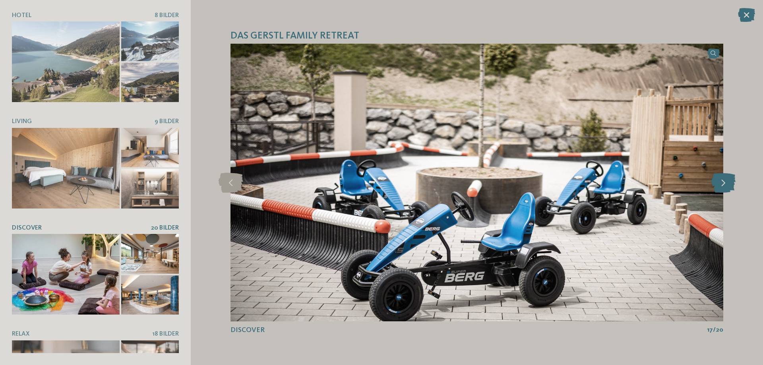
click at [725, 184] on icon at bounding box center [724, 183] width 24 height 20
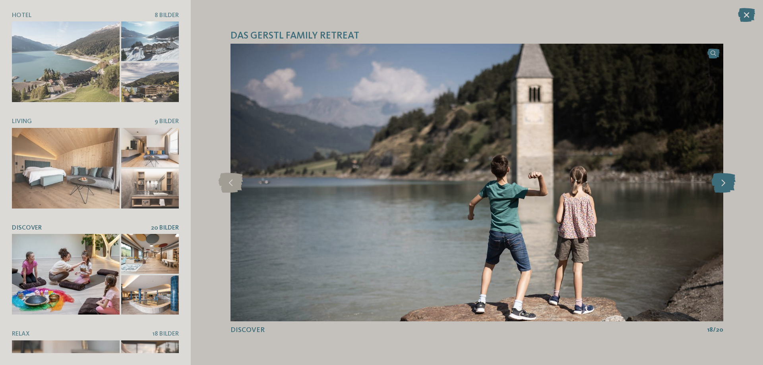
click at [725, 184] on icon at bounding box center [724, 183] width 24 height 20
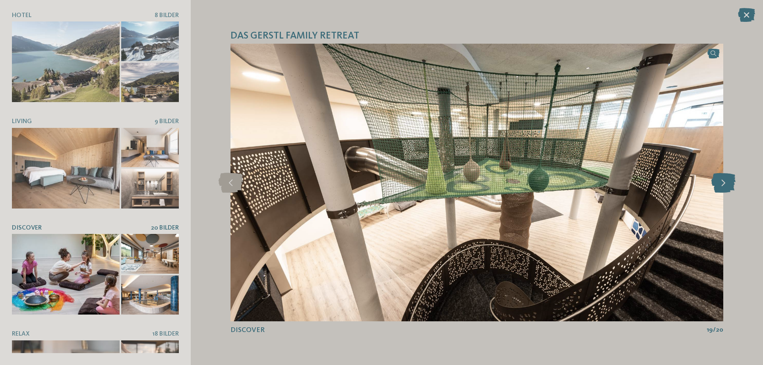
click at [725, 184] on icon at bounding box center [724, 183] width 24 height 20
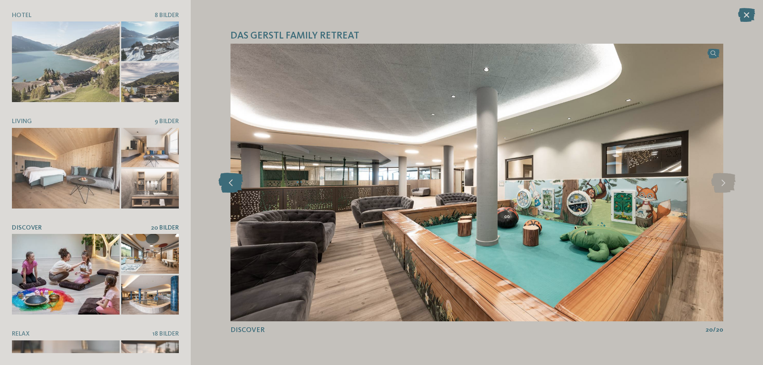
click at [231, 185] on icon at bounding box center [231, 183] width 24 height 20
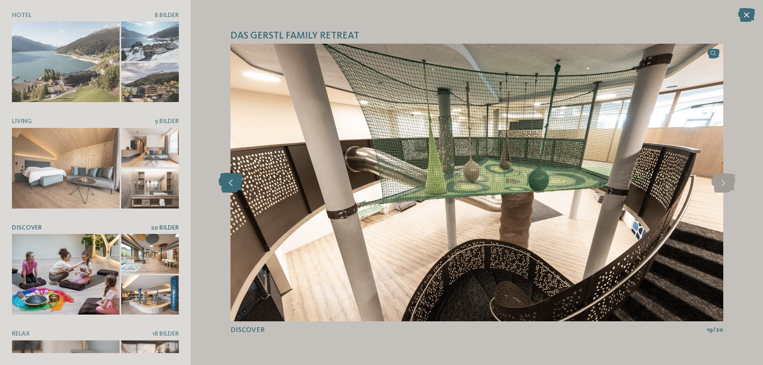
click at [231, 185] on icon at bounding box center [231, 183] width 24 height 20
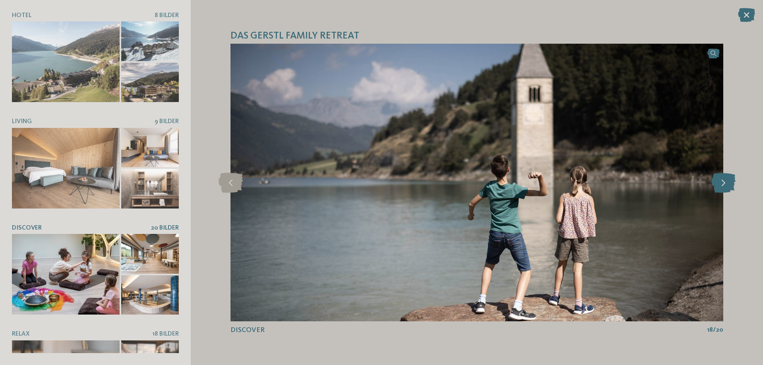
click at [732, 184] on icon at bounding box center [724, 183] width 24 height 20
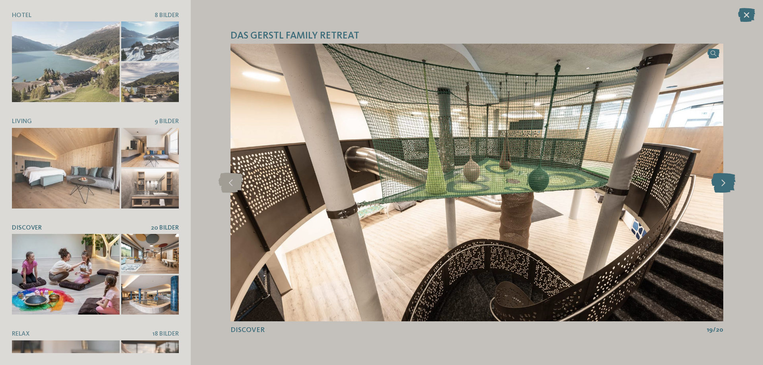
click at [731, 184] on icon at bounding box center [724, 183] width 24 height 20
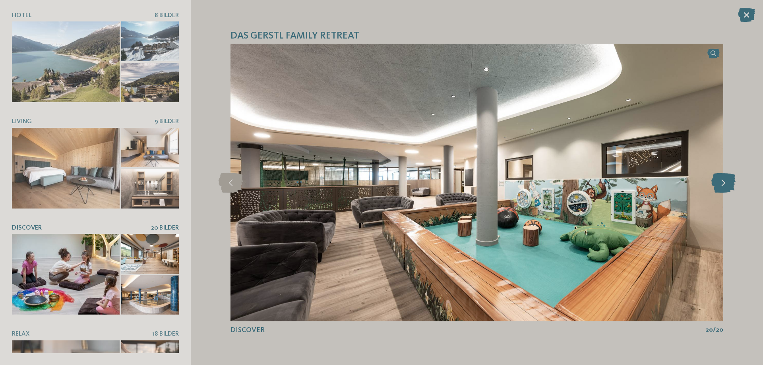
click at [731, 185] on icon at bounding box center [724, 183] width 24 height 20
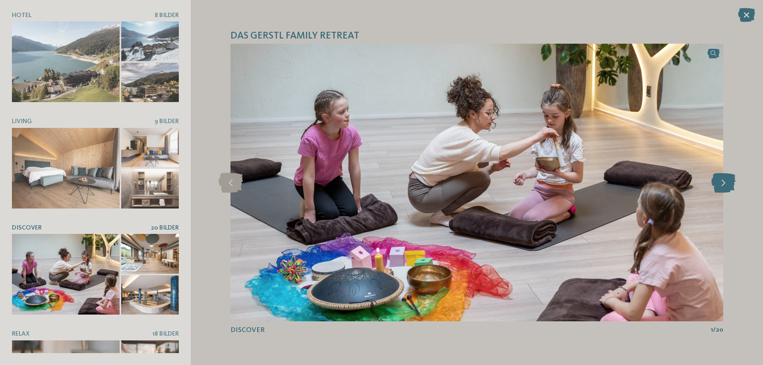
click at [731, 185] on icon at bounding box center [724, 183] width 24 height 20
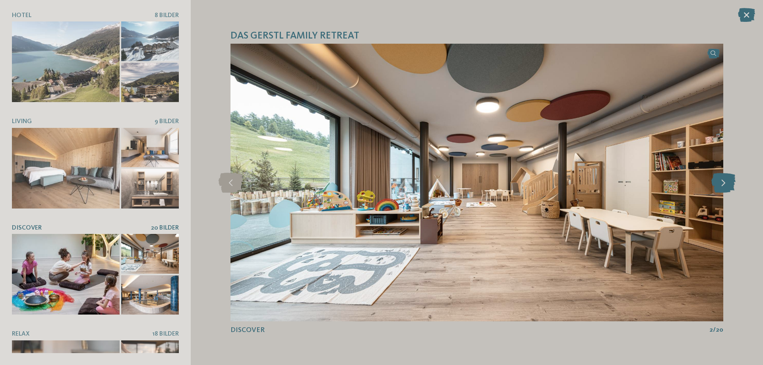
click at [731, 185] on icon at bounding box center [724, 183] width 24 height 20
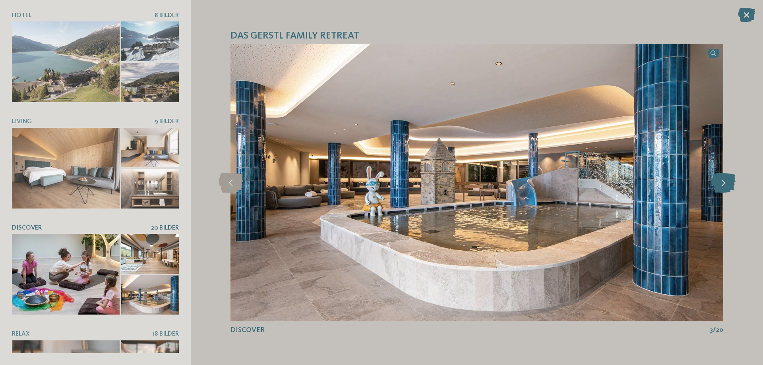
click at [731, 185] on icon at bounding box center [724, 183] width 24 height 20
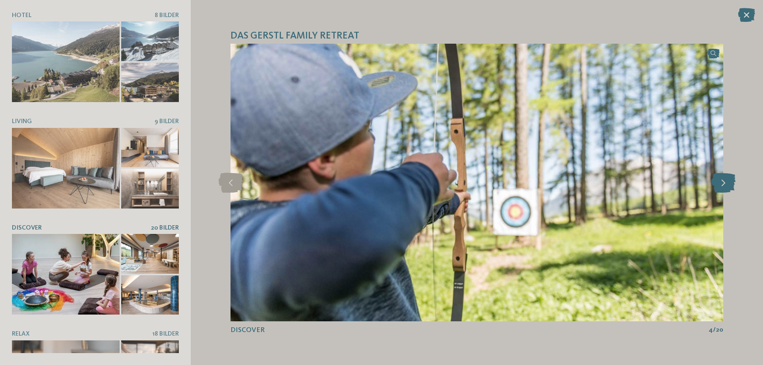
click at [731, 185] on icon at bounding box center [724, 183] width 24 height 20
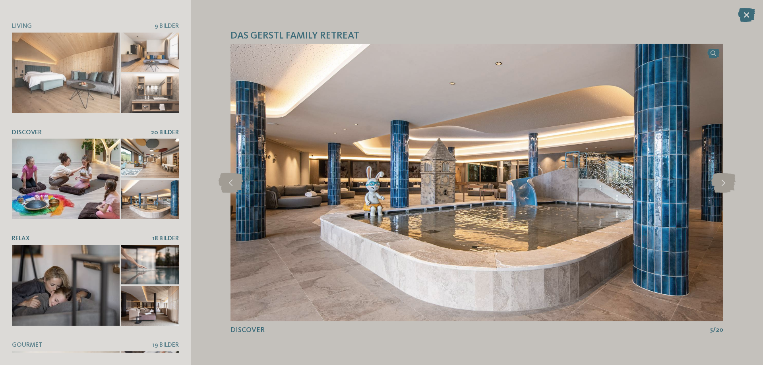
scroll to position [174, 0]
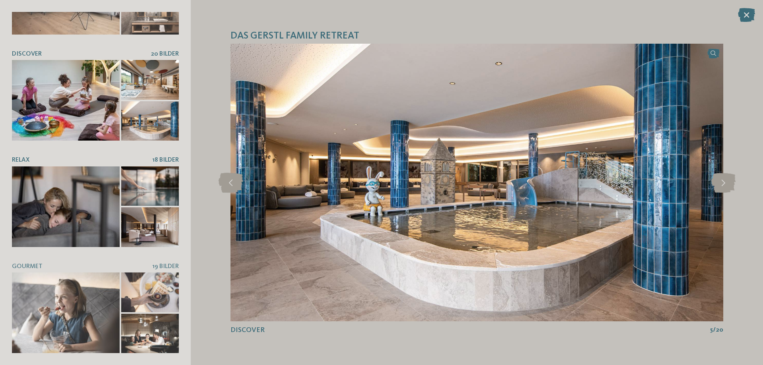
click at [85, 227] on div at bounding box center [66, 207] width 108 height 81
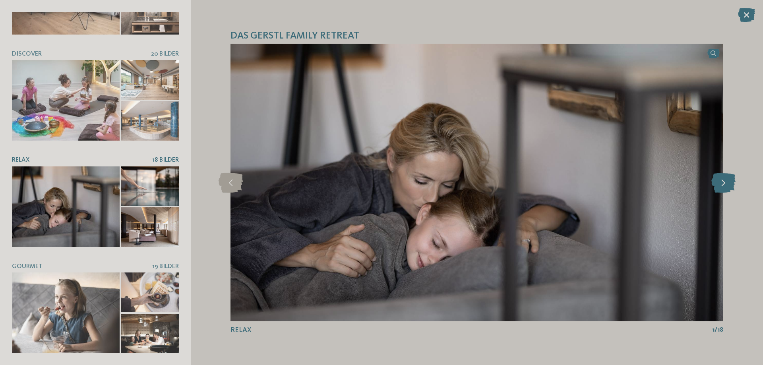
click at [726, 180] on icon at bounding box center [724, 183] width 24 height 20
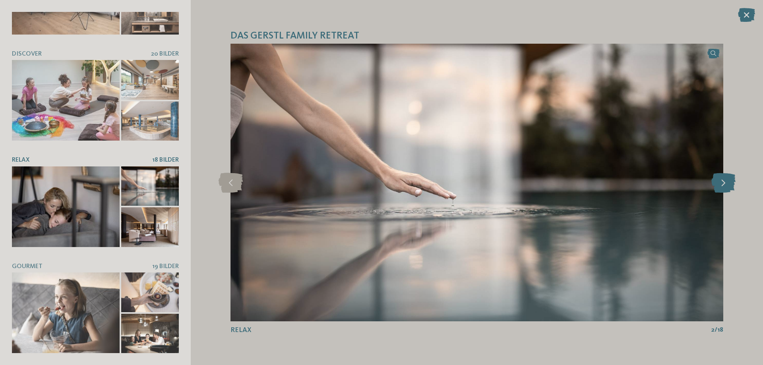
click at [726, 180] on icon at bounding box center [724, 183] width 24 height 20
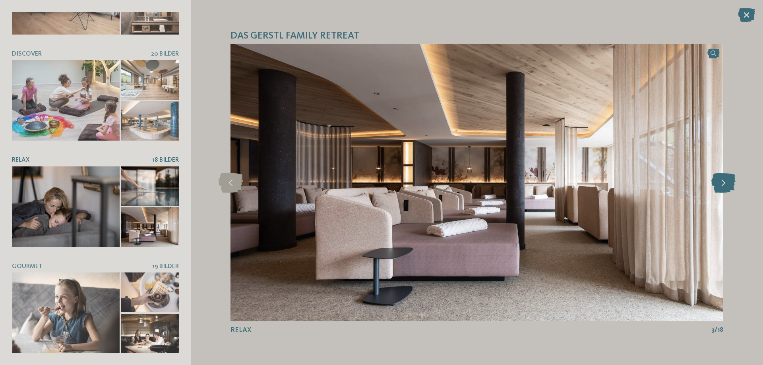
click at [726, 180] on icon at bounding box center [724, 183] width 24 height 20
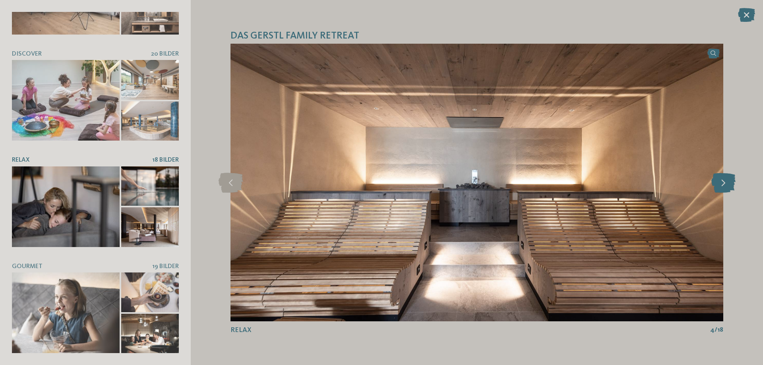
click at [726, 180] on icon at bounding box center [724, 183] width 24 height 20
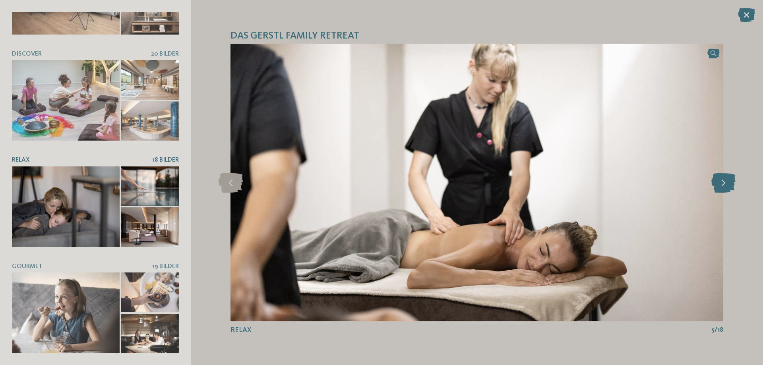
click at [726, 180] on icon at bounding box center [724, 183] width 24 height 20
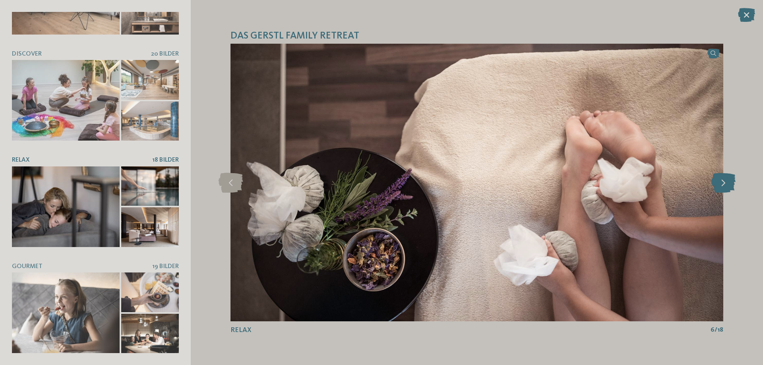
click at [726, 180] on icon at bounding box center [724, 183] width 24 height 20
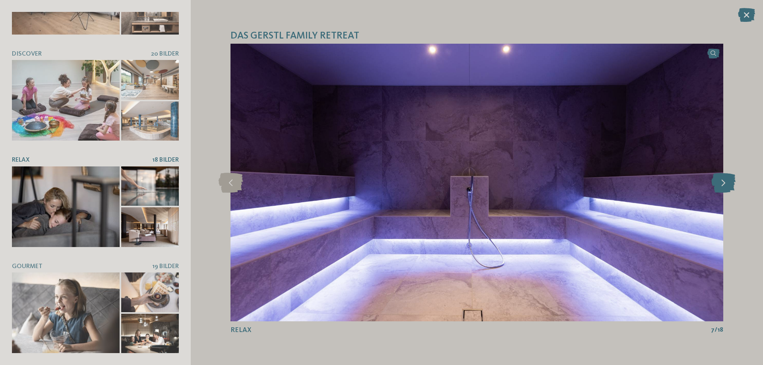
click at [726, 180] on icon at bounding box center [724, 183] width 24 height 20
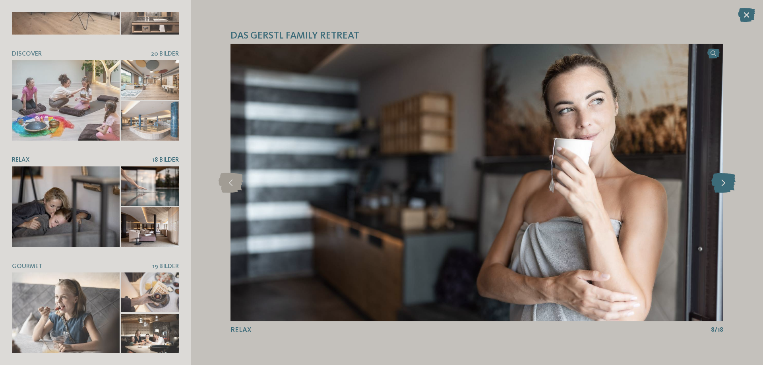
click at [726, 180] on icon at bounding box center [724, 183] width 24 height 20
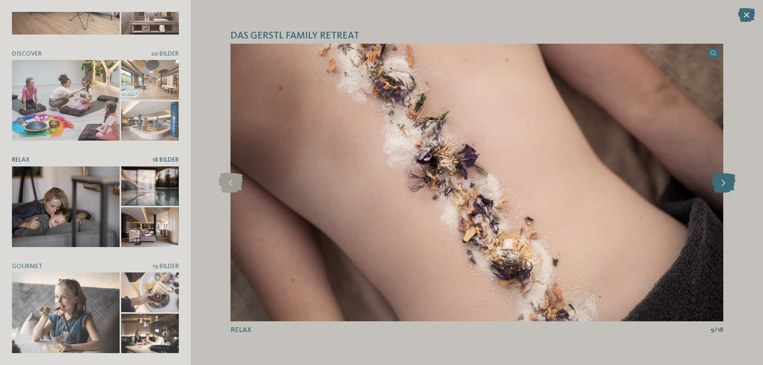
click at [726, 180] on icon at bounding box center [724, 183] width 24 height 20
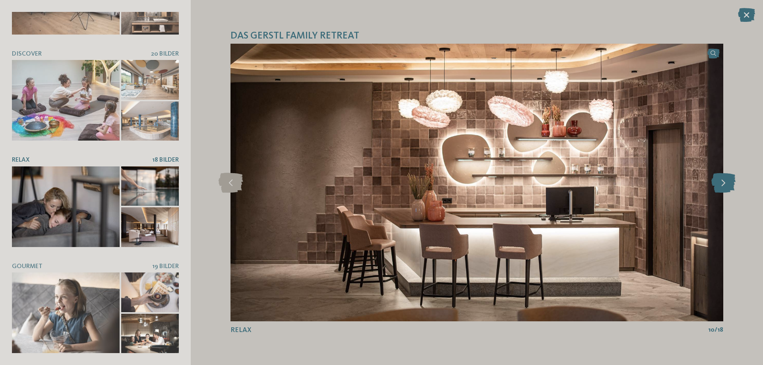
click at [726, 180] on icon at bounding box center [724, 183] width 24 height 20
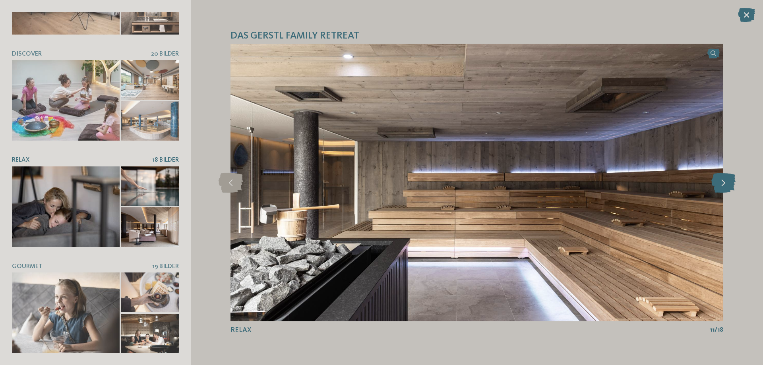
click at [726, 180] on icon at bounding box center [724, 183] width 24 height 20
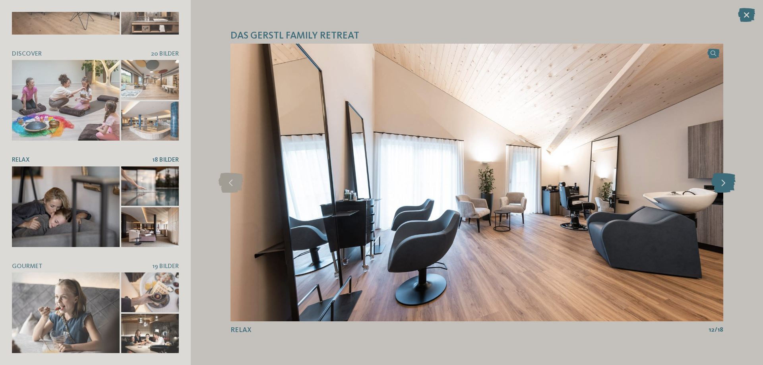
click at [719, 180] on icon at bounding box center [724, 183] width 24 height 20
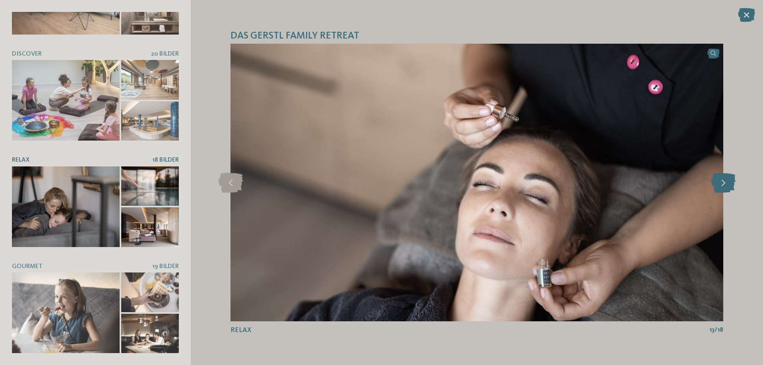
click at [719, 180] on icon at bounding box center [724, 183] width 24 height 20
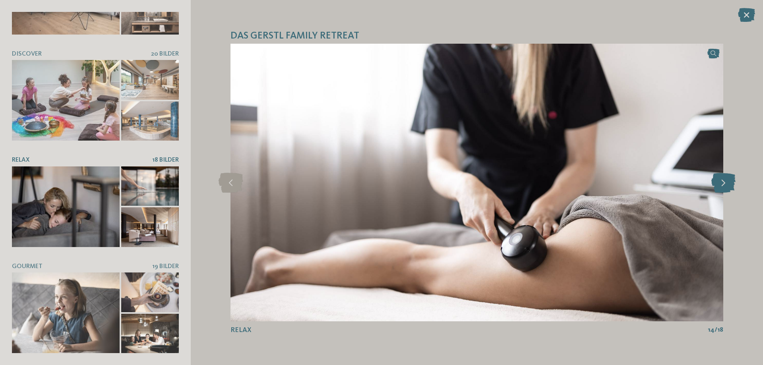
click at [719, 180] on icon at bounding box center [724, 183] width 24 height 20
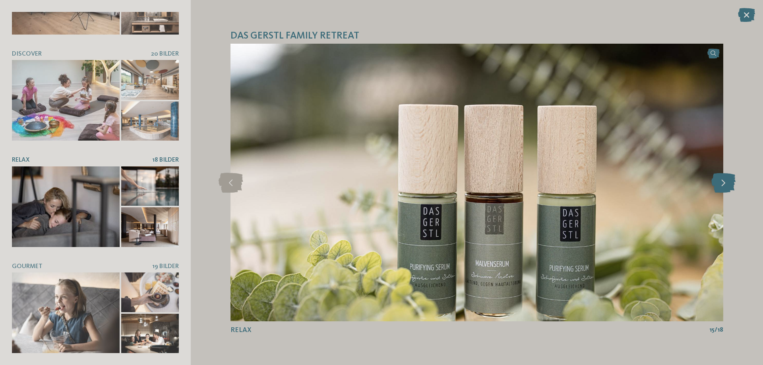
click at [719, 180] on icon at bounding box center [724, 183] width 24 height 20
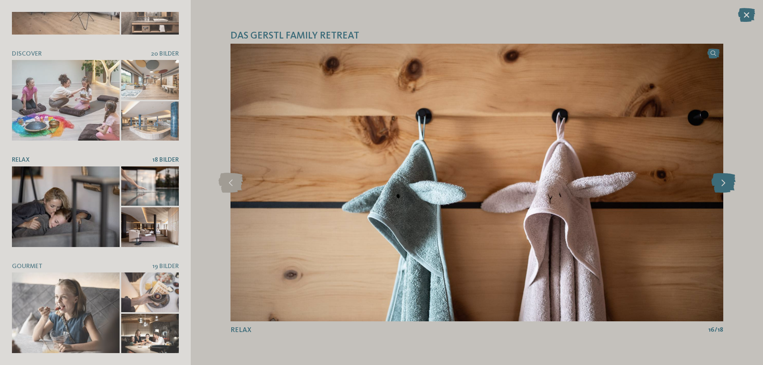
click at [719, 180] on icon at bounding box center [724, 183] width 24 height 20
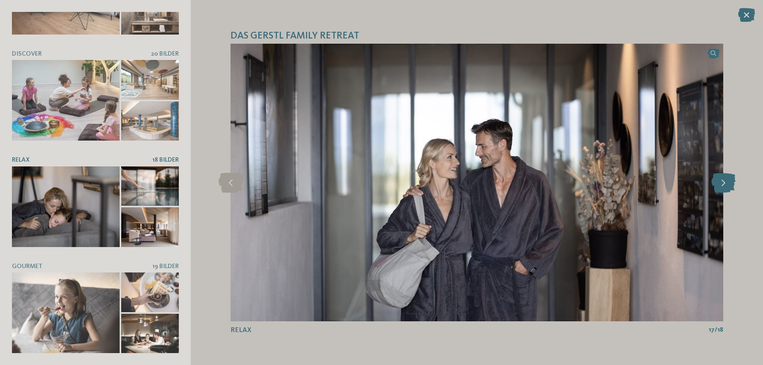
click at [719, 180] on icon at bounding box center [724, 183] width 24 height 20
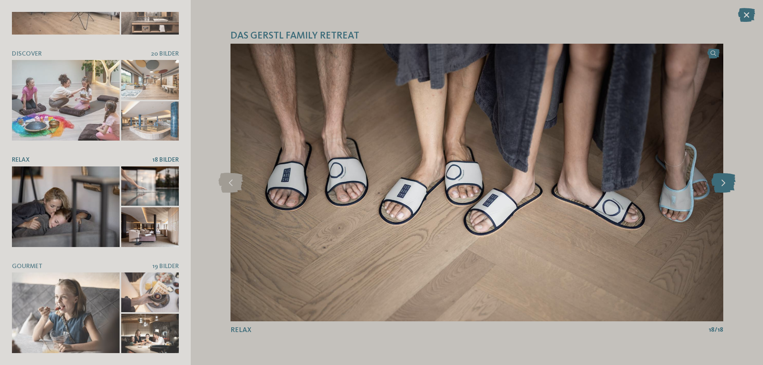
click at [719, 180] on icon at bounding box center [724, 183] width 24 height 20
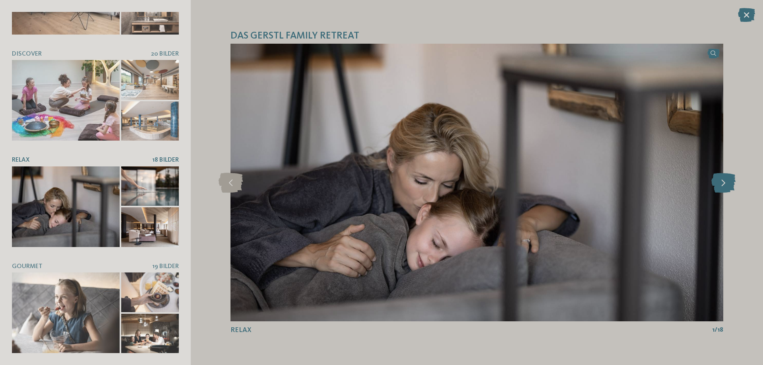
click at [719, 180] on icon at bounding box center [724, 183] width 24 height 20
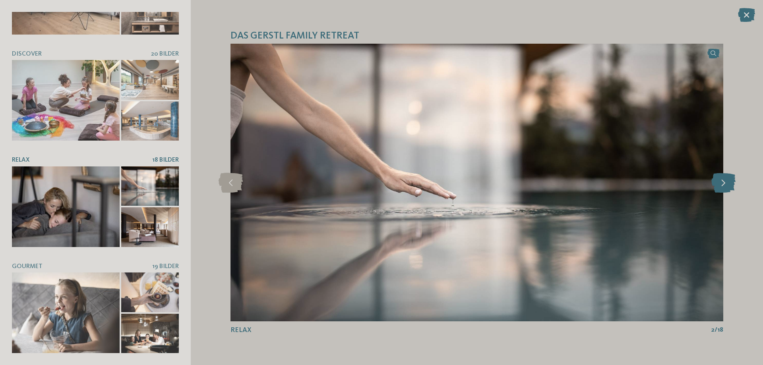
click at [719, 180] on icon at bounding box center [724, 183] width 24 height 20
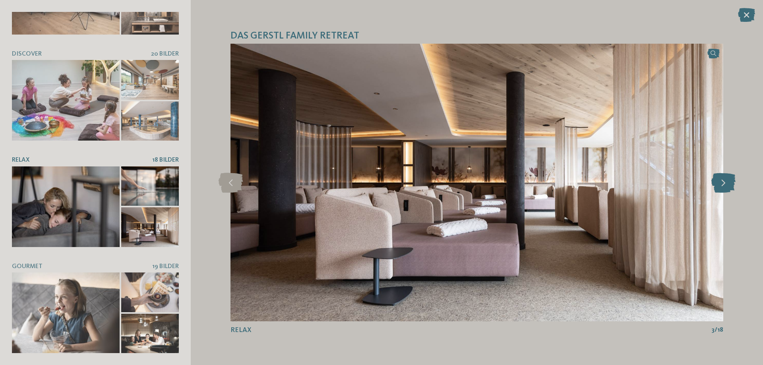
click at [719, 180] on icon at bounding box center [724, 183] width 24 height 20
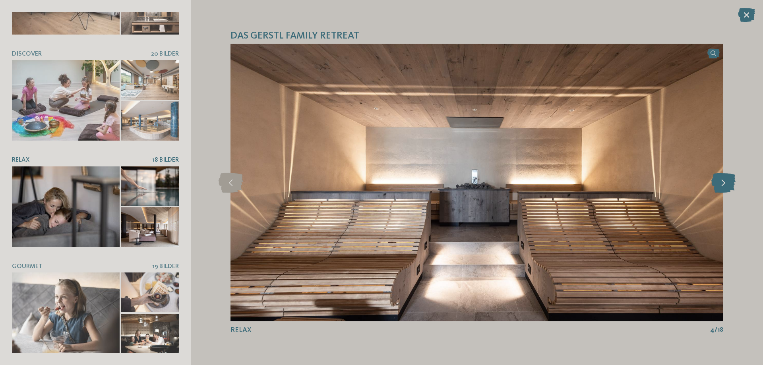
click at [719, 180] on icon at bounding box center [724, 183] width 24 height 20
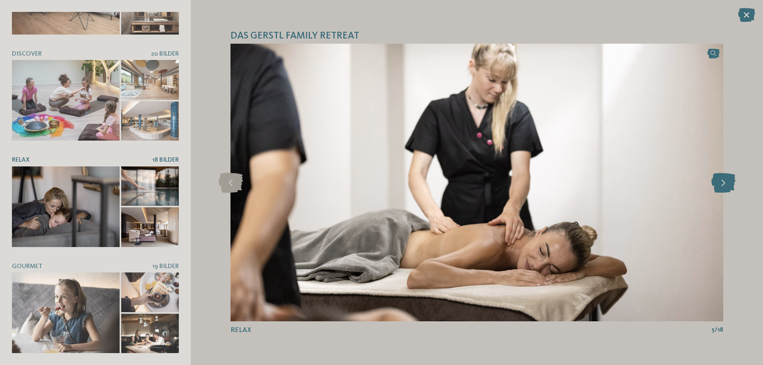
click at [719, 180] on icon at bounding box center [724, 183] width 24 height 20
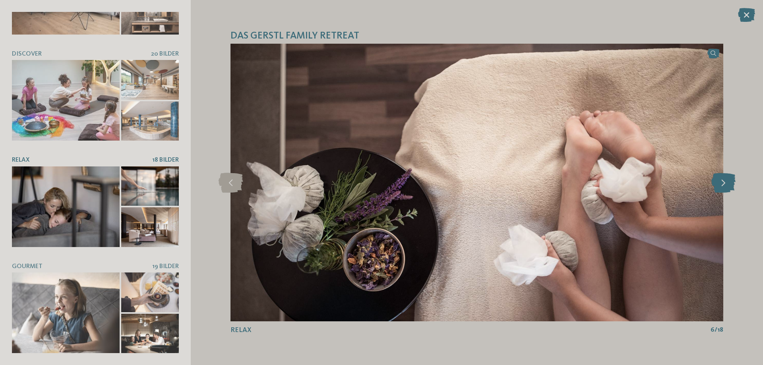
click at [719, 180] on icon at bounding box center [724, 183] width 24 height 20
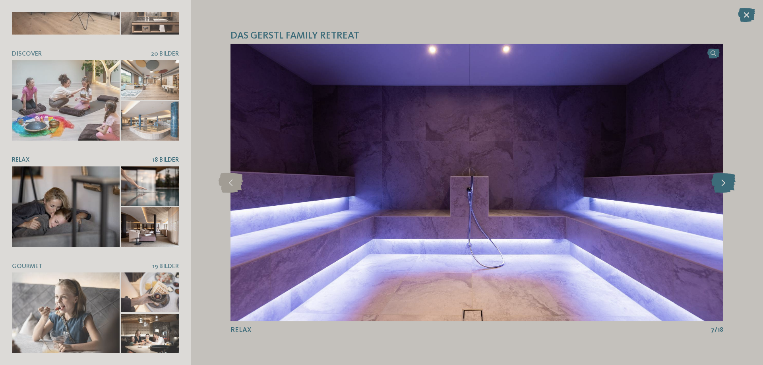
click at [719, 180] on icon at bounding box center [724, 183] width 24 height 20
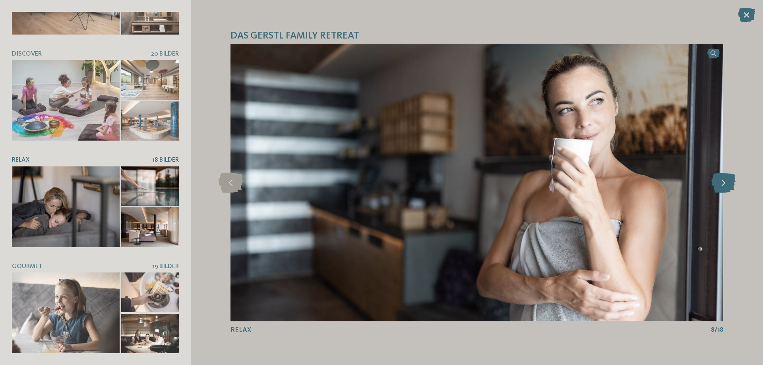
click at [719, 180] on icon at bounding box center [724, 183] width 24 height 20
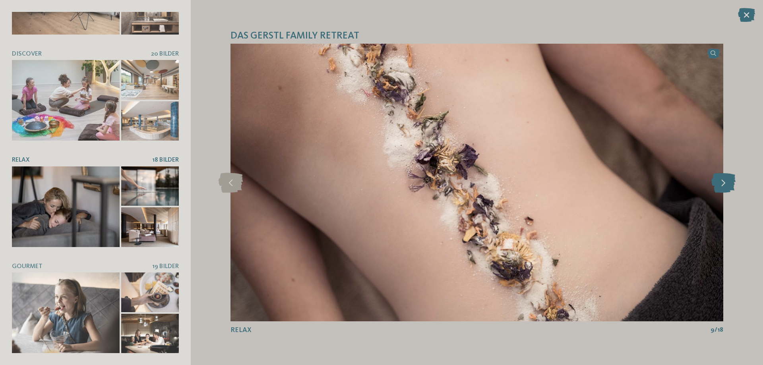
click at [719, 180] on icon at bounding box center [724, 183] width 24 height 20
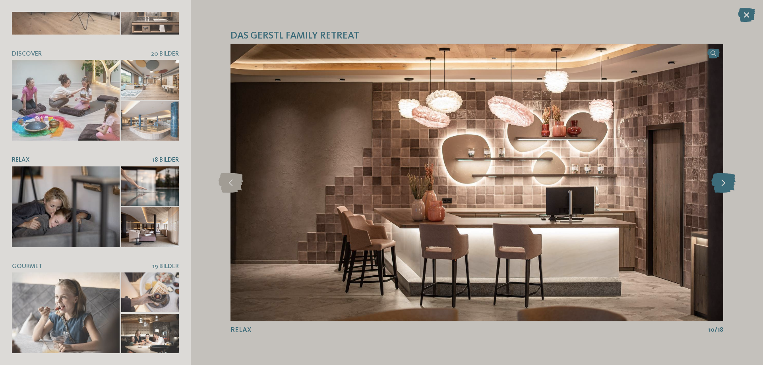
click at [719, 180] on icon at bounding box center [724, 183] width 24 height 20
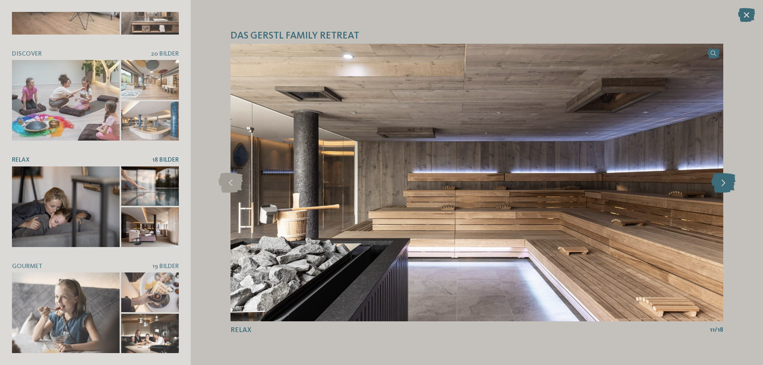
click at [719, 180] on icon at bounding box center [724, 183] width 24 height 20
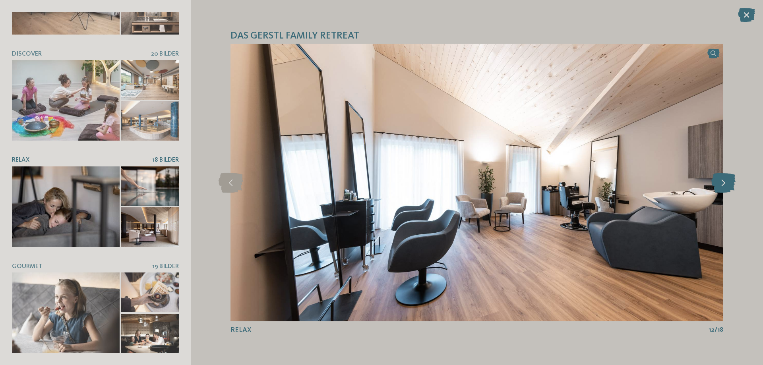
click at [719, 180] on icon at bounding box center [724, 183] width 24 height 20
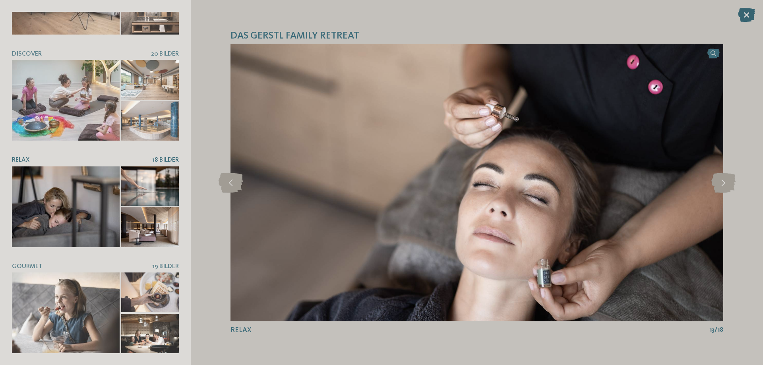
click at [746, 13] on icon at bounding box center [746, 15] width 17 height 14
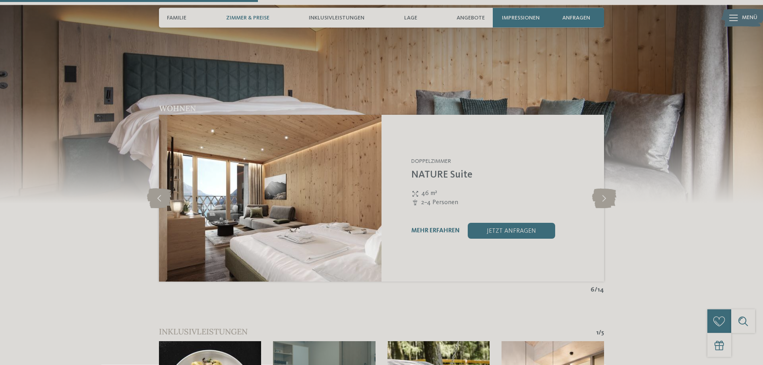
scroll to position [892, 0]
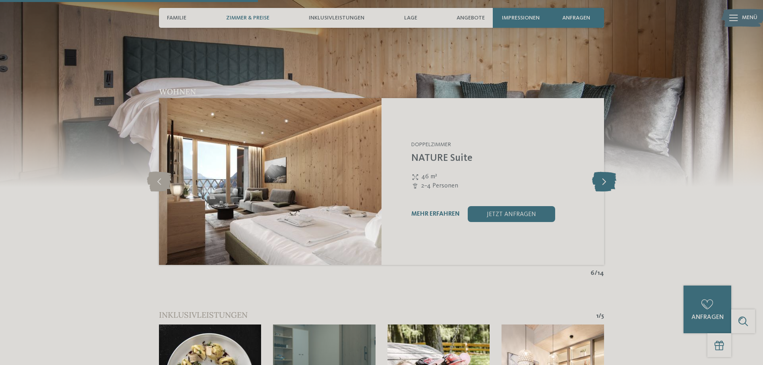
click at [615, 182] on icon at bounding box center [604, 182] width 24 height 20
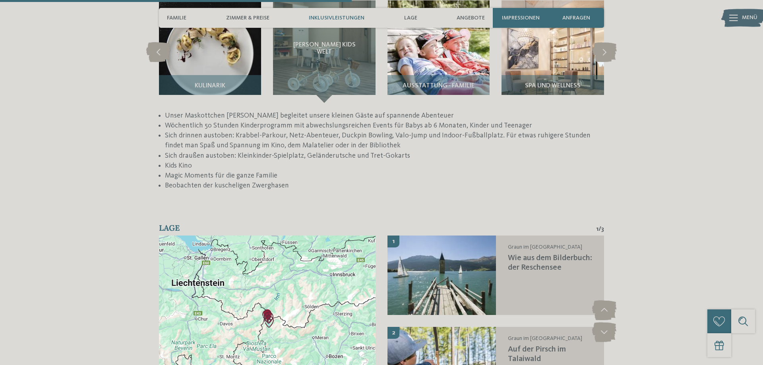
scroll to position [1379, 0]
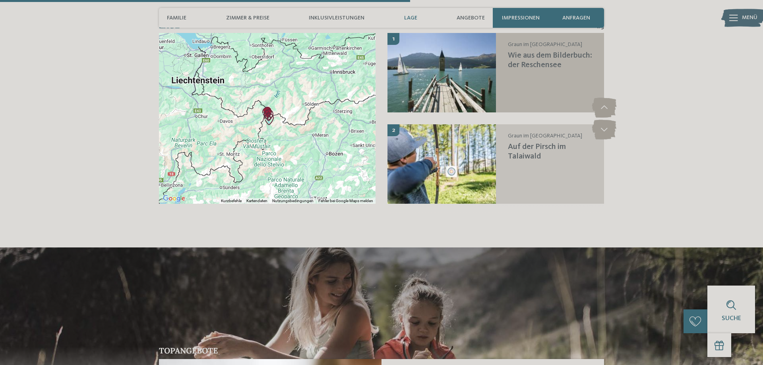
click at [507, 79] on div "Graun im [GEOGRAPHIC_DATA] Wie aus dem Bilderbuch: der Reschensee" at bounding box center [550, 73] width 109 height 80
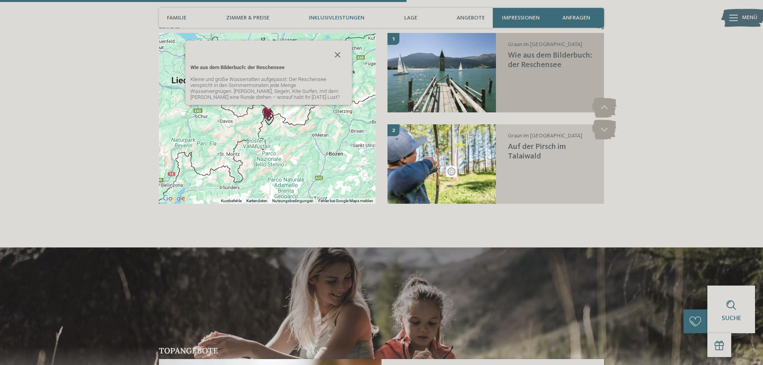
scroll to position [1398, 0]
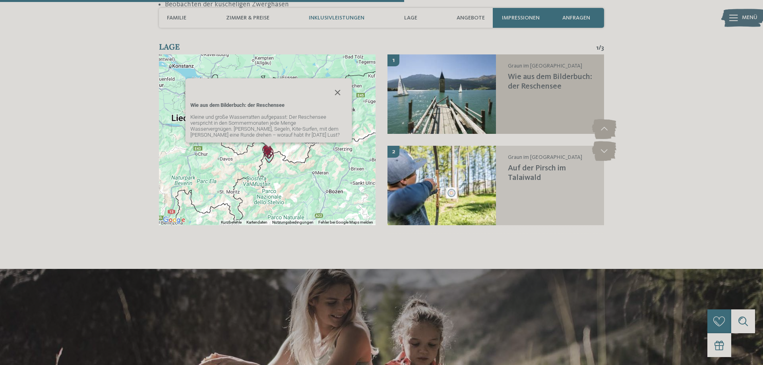
click at [547, 84] on h3 "Wie aus dem Bilderbuch: der Reschensee" at bounding box center [552, 81] width 89 height 19
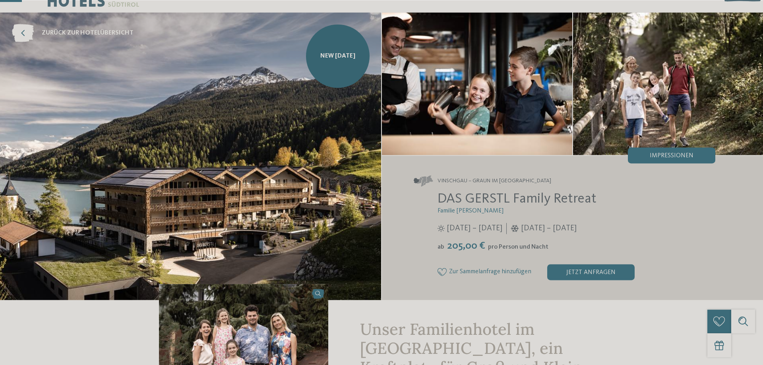
scroll to position [0, 0]
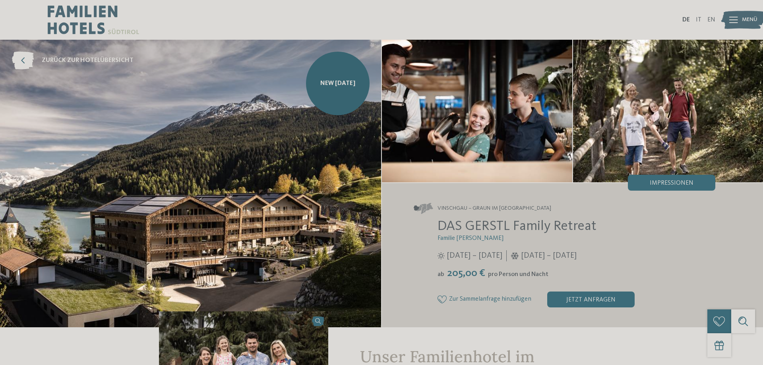
click at [213, 264] on img at bounding box center [190, 184] width 381 height 288
